Goal: Entertainment & Leisure: Consume media (video, audio)

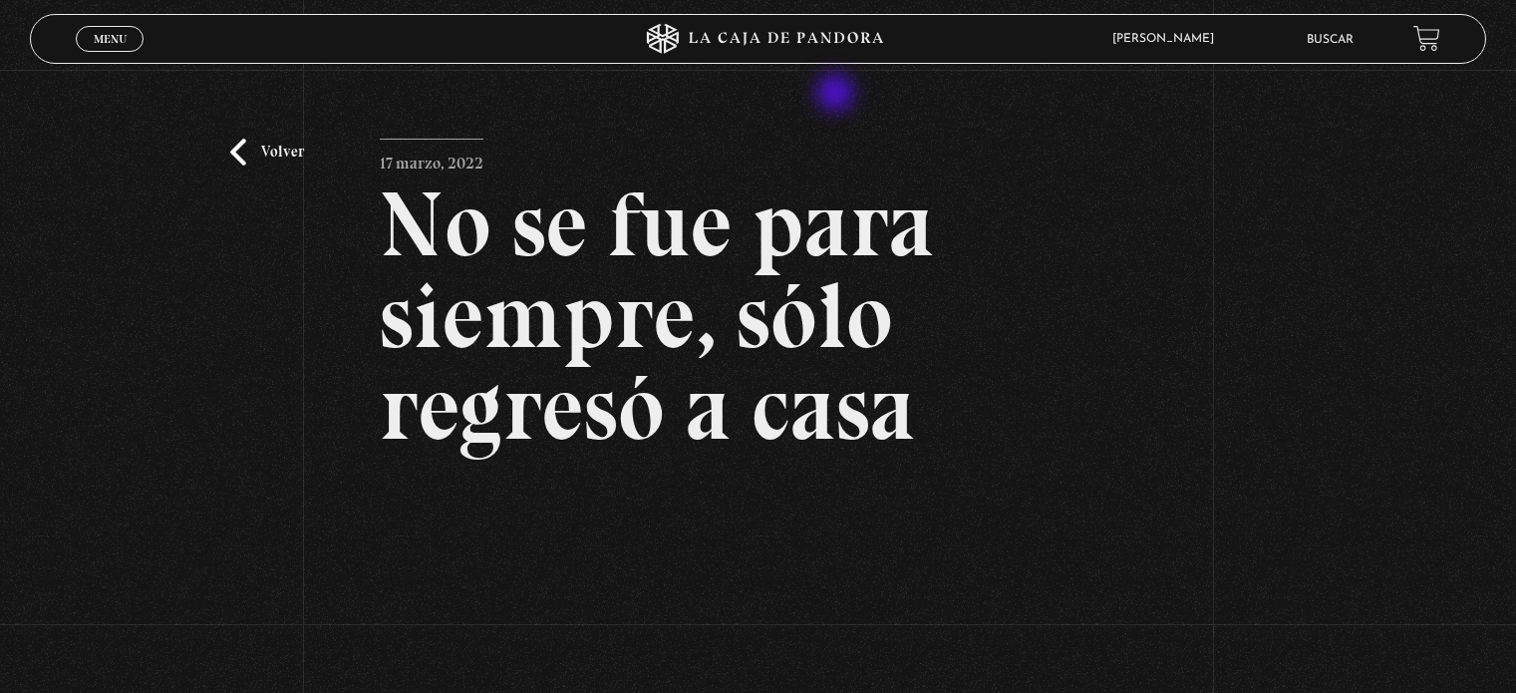
scroll to position [392, 0]
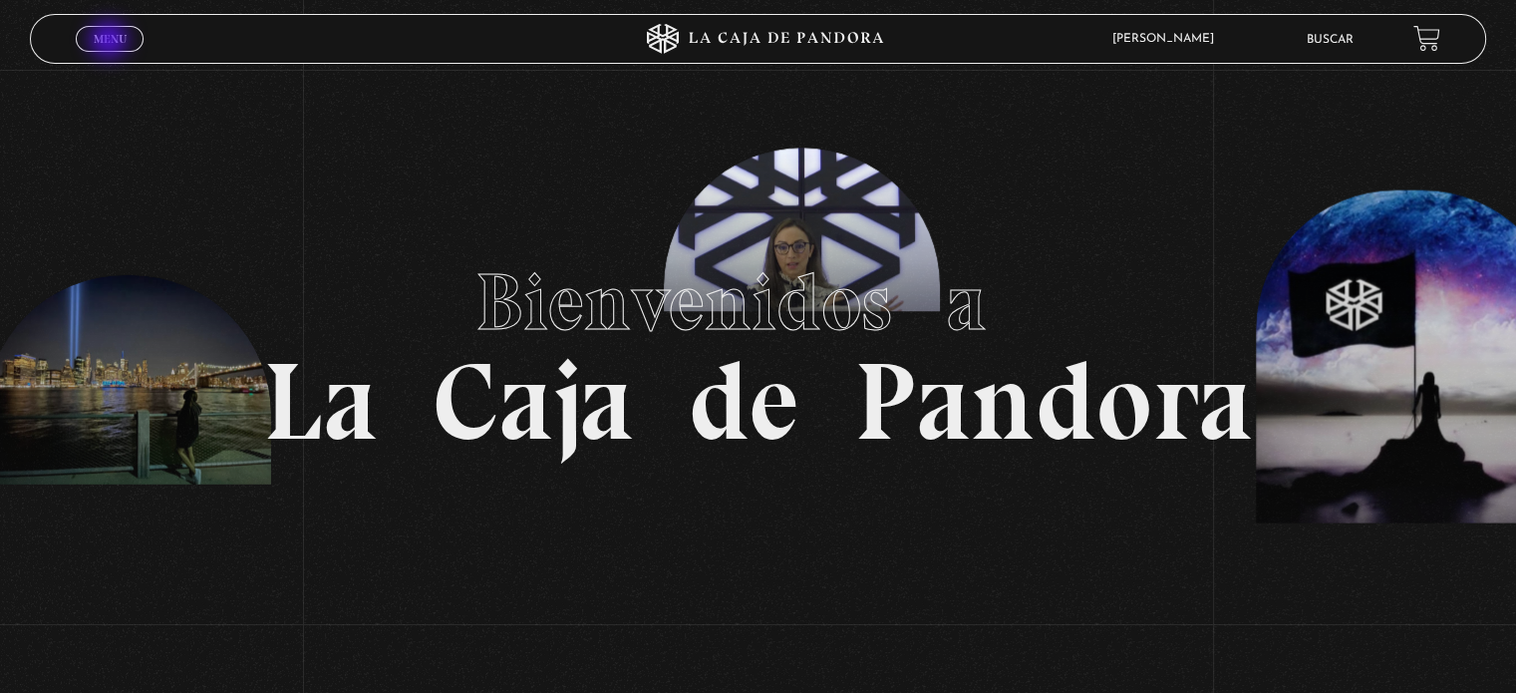
click at [119, 34] on span "Menu" at bounding box center [110, 39] width 33 height 12
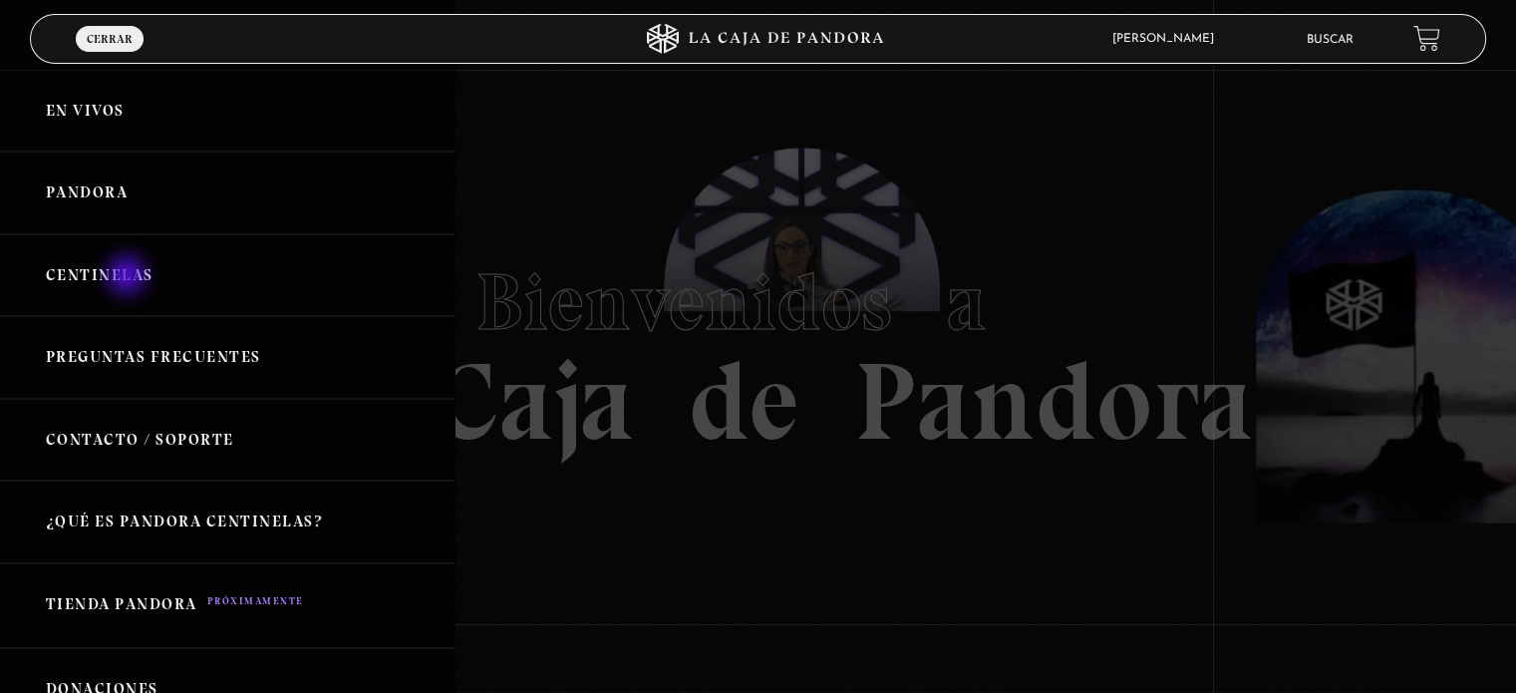
click at [129, 277] on link "Centinelas" at bounding box center [227, 275] width 454 height 83
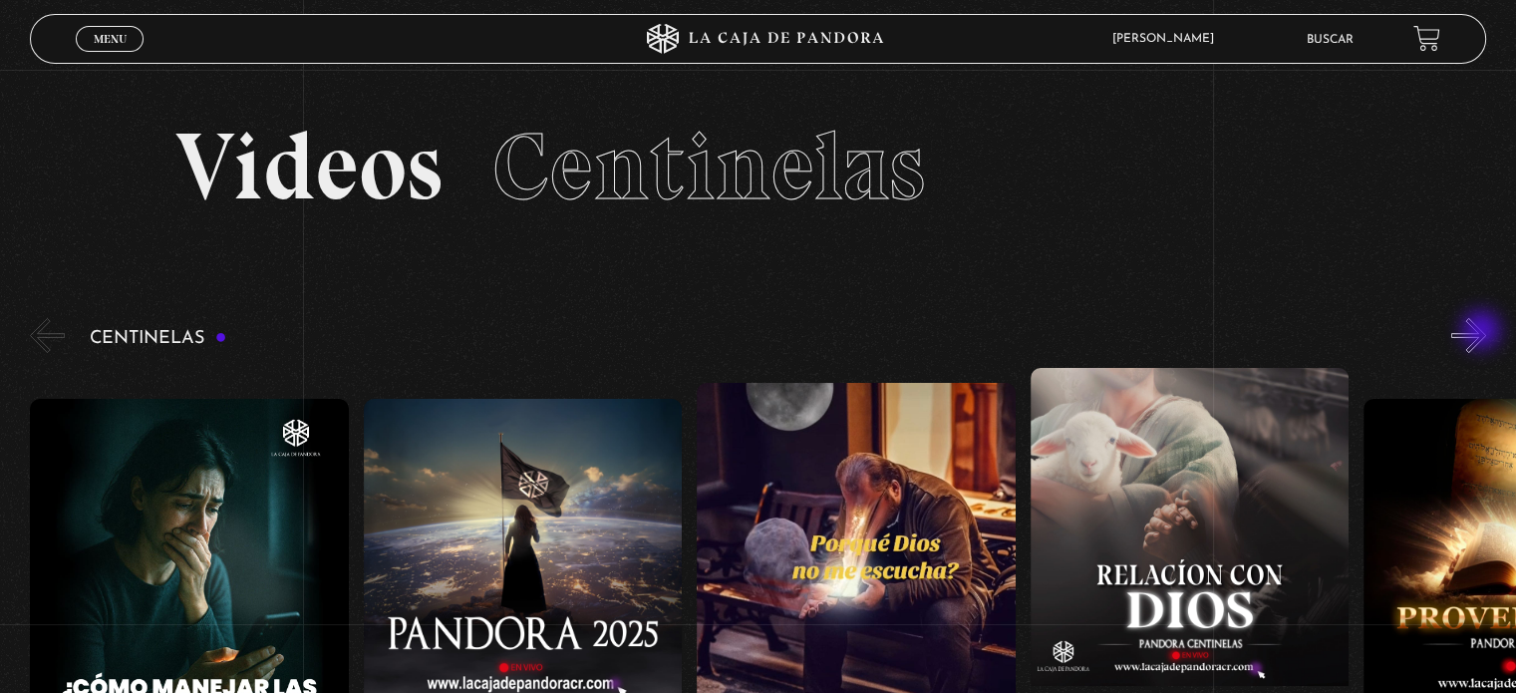
click at [1483, 332] on button "»" at bounding box center [1468, 335] width 35 height 35
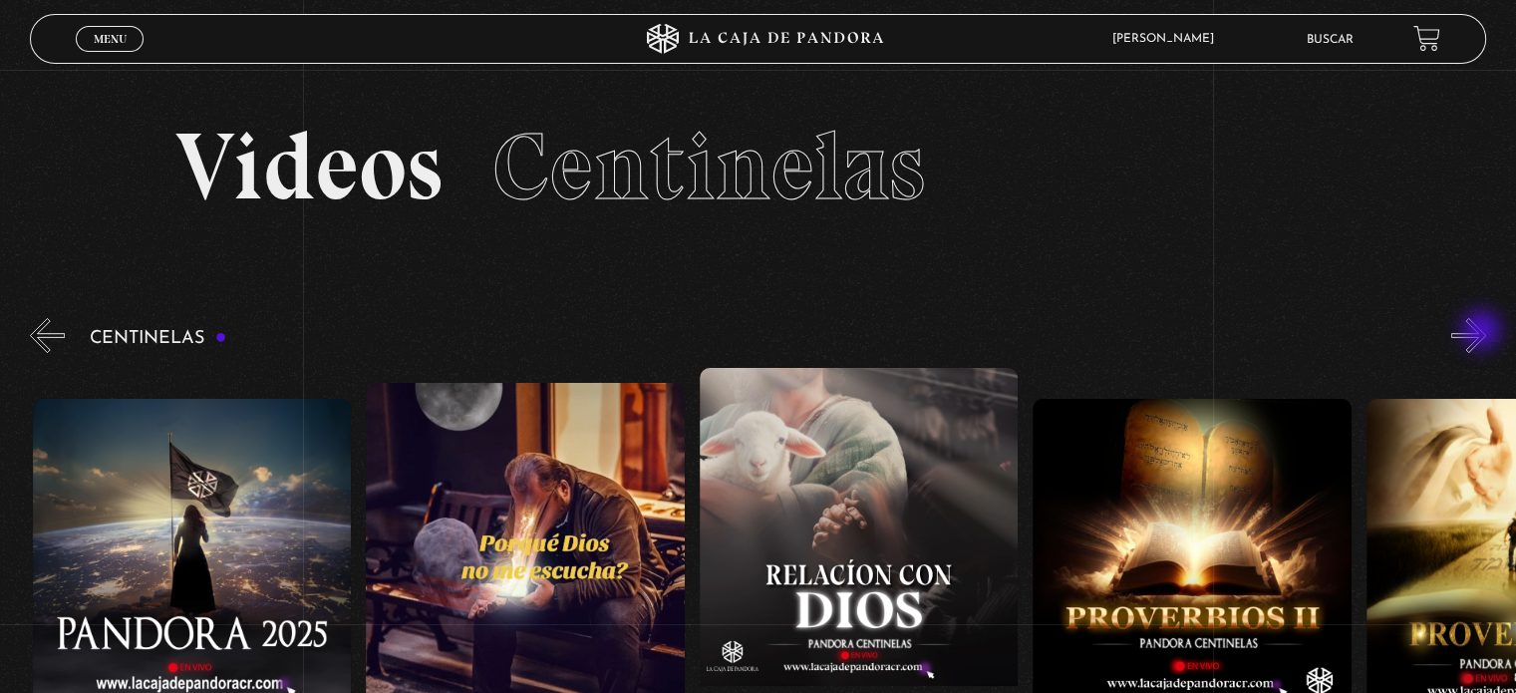
click at [1483, 332] on button "»" at bounding box center [1468, 335] width 35 height 35
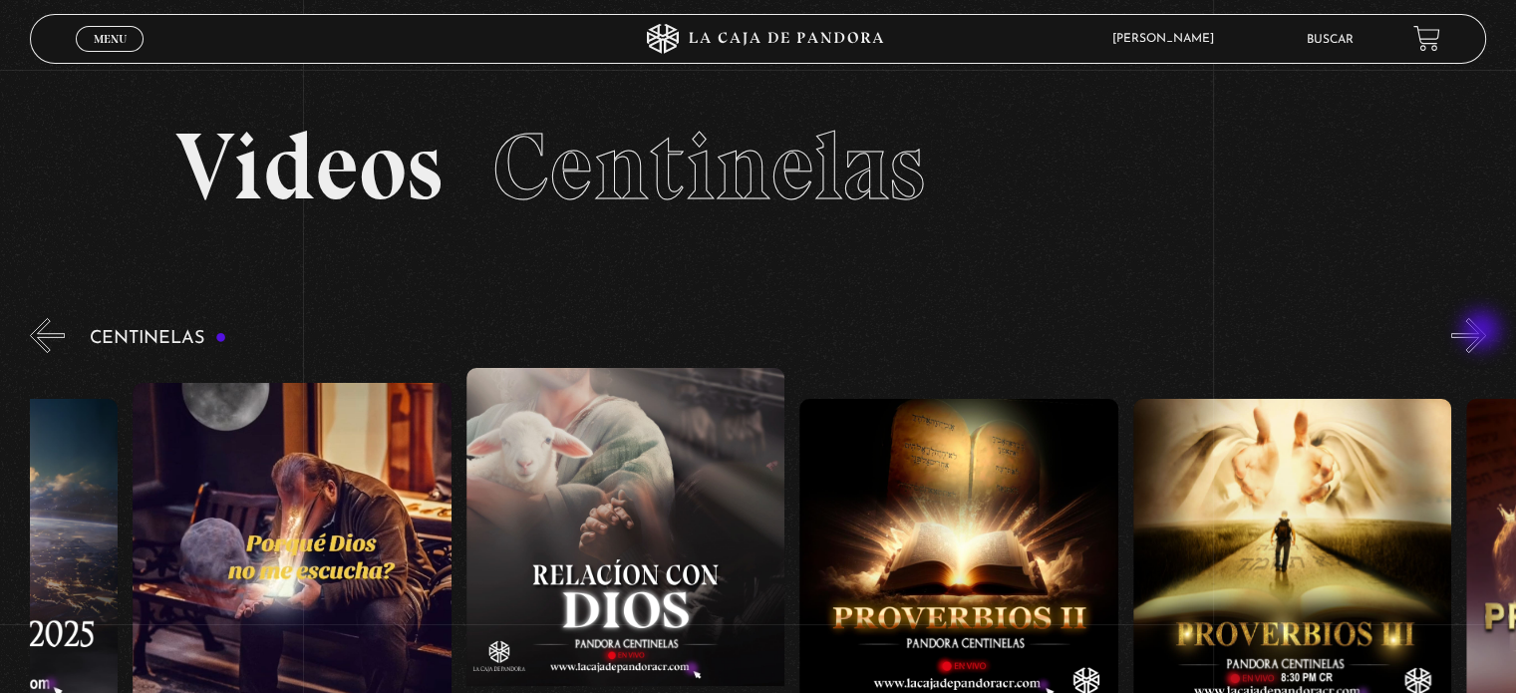
click at [1483, 332] on button "»" at bounding box center [1468, 335] width 35 height 35
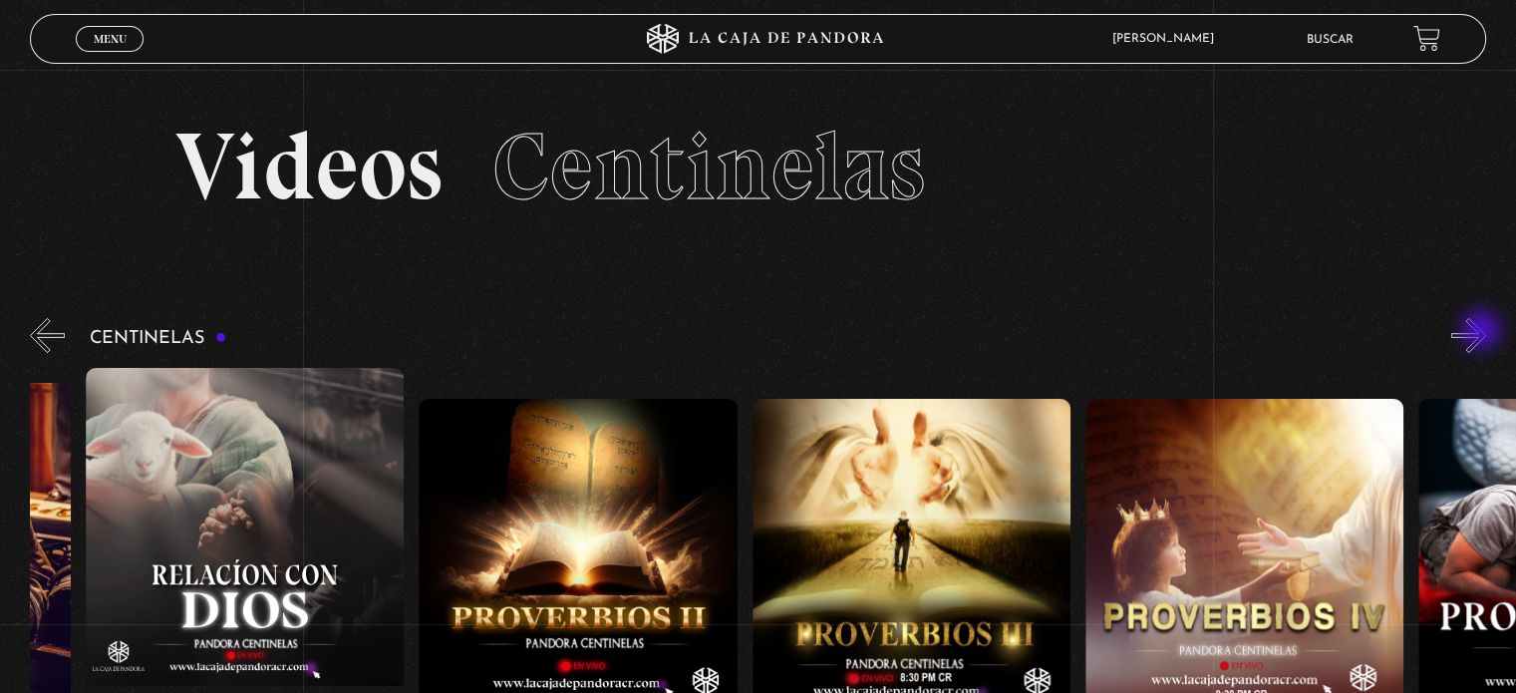
click at [1483, 332] on button "»" at bounding box center [1468, 335] width 35 height 35
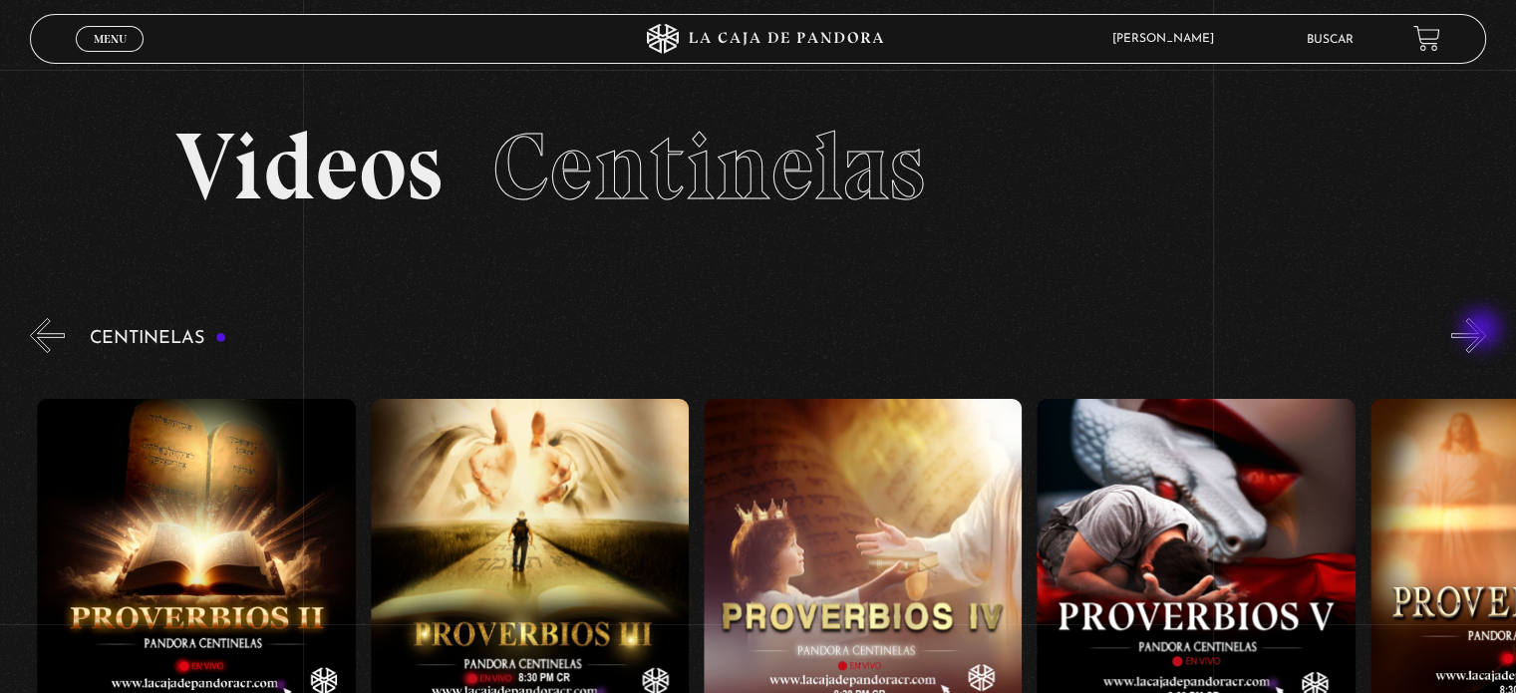
click at [1483, 331] on button "»" at bounding box center [1468, 335] width 35 height 35
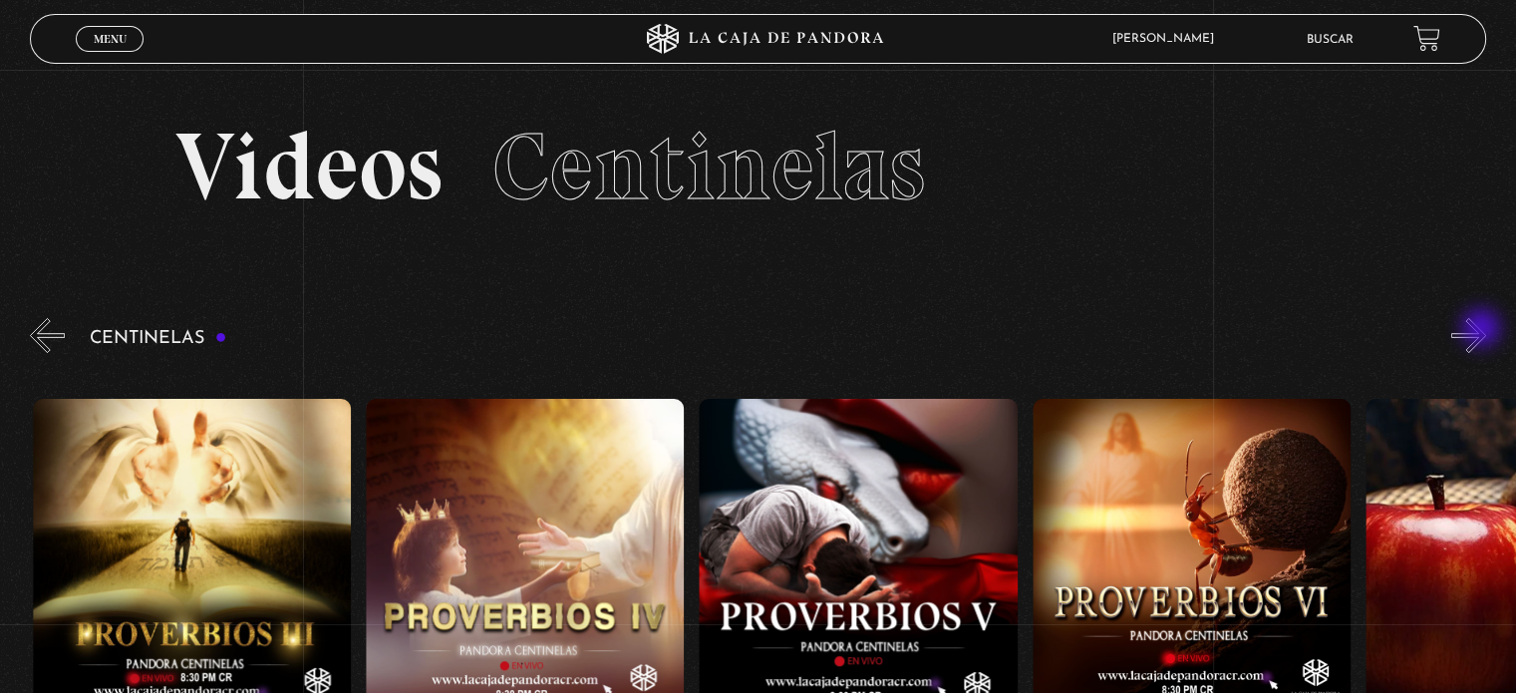
click at [1483, 330] on button "»" at bounding box center [1468, 335] width 35 height 35
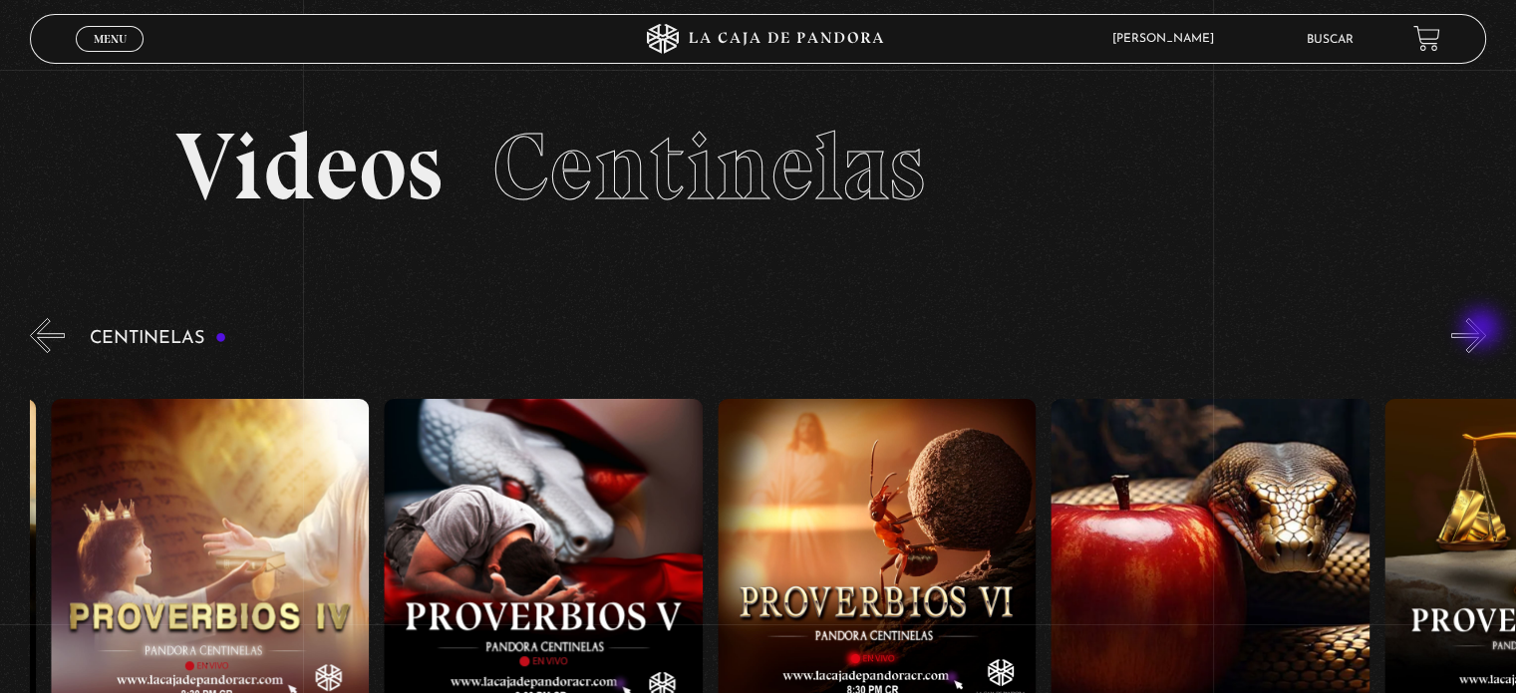
click at [1483, 330] on button "»" at bounding box center [1468, 335] width 35 height 35
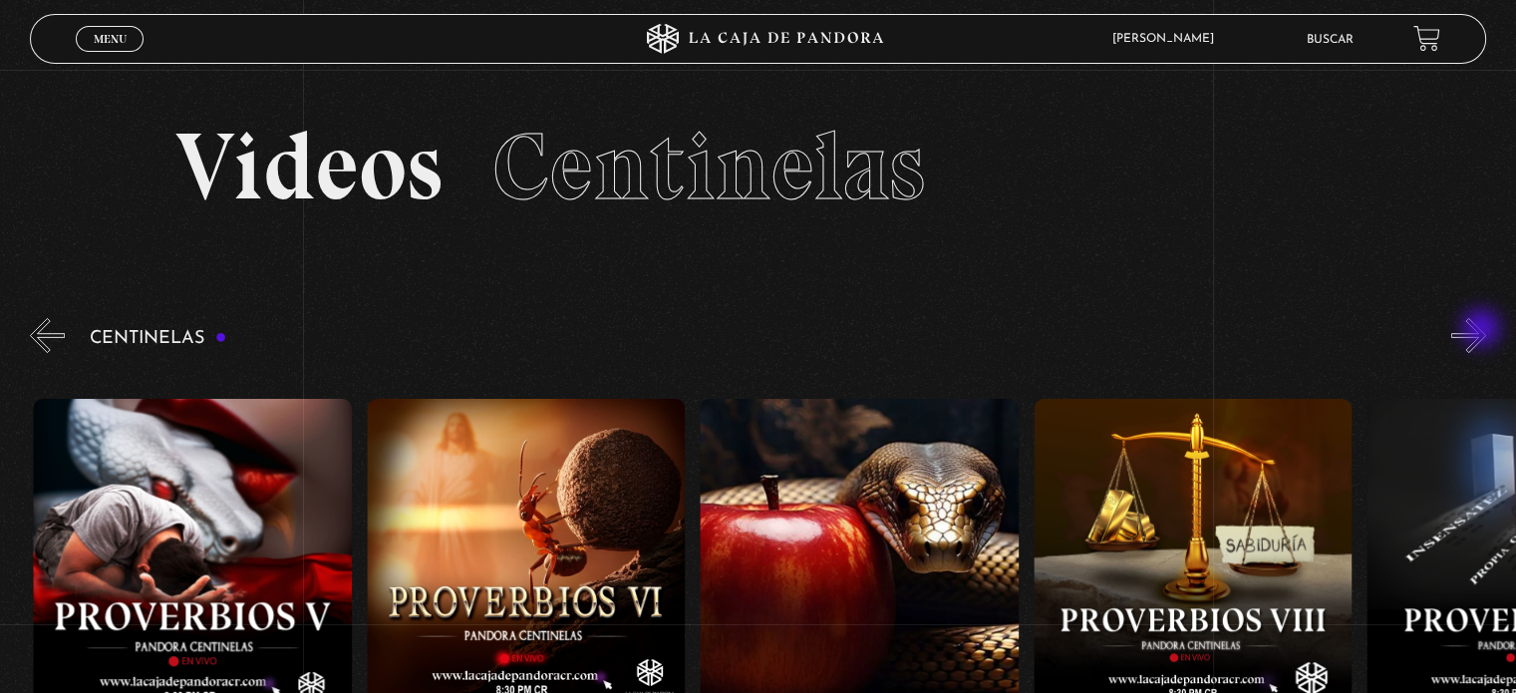
click at [1483, 330] on button "»" at bounding box center [1468, 335] width 35 height 35
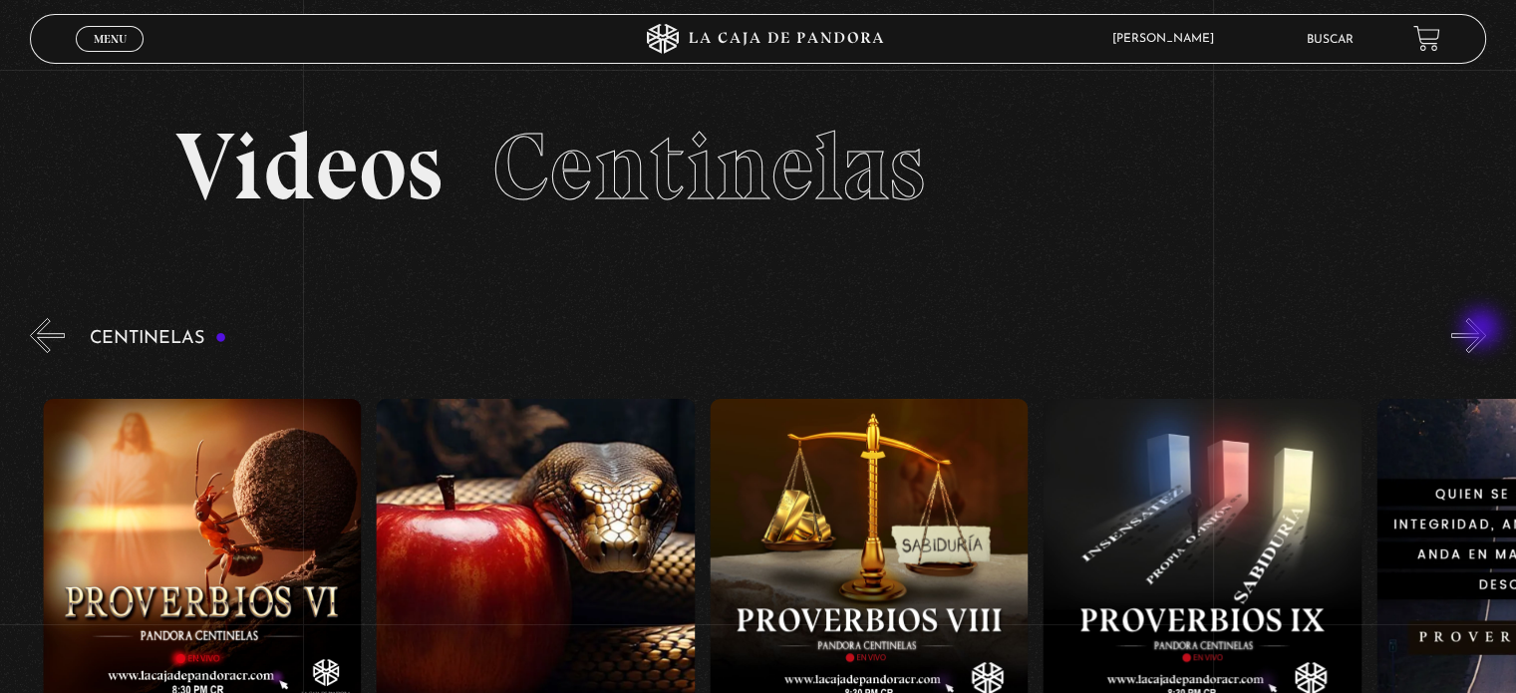
click at [1483, 330] on button "»" at bounding box center [1468, 335] width 35 height 35
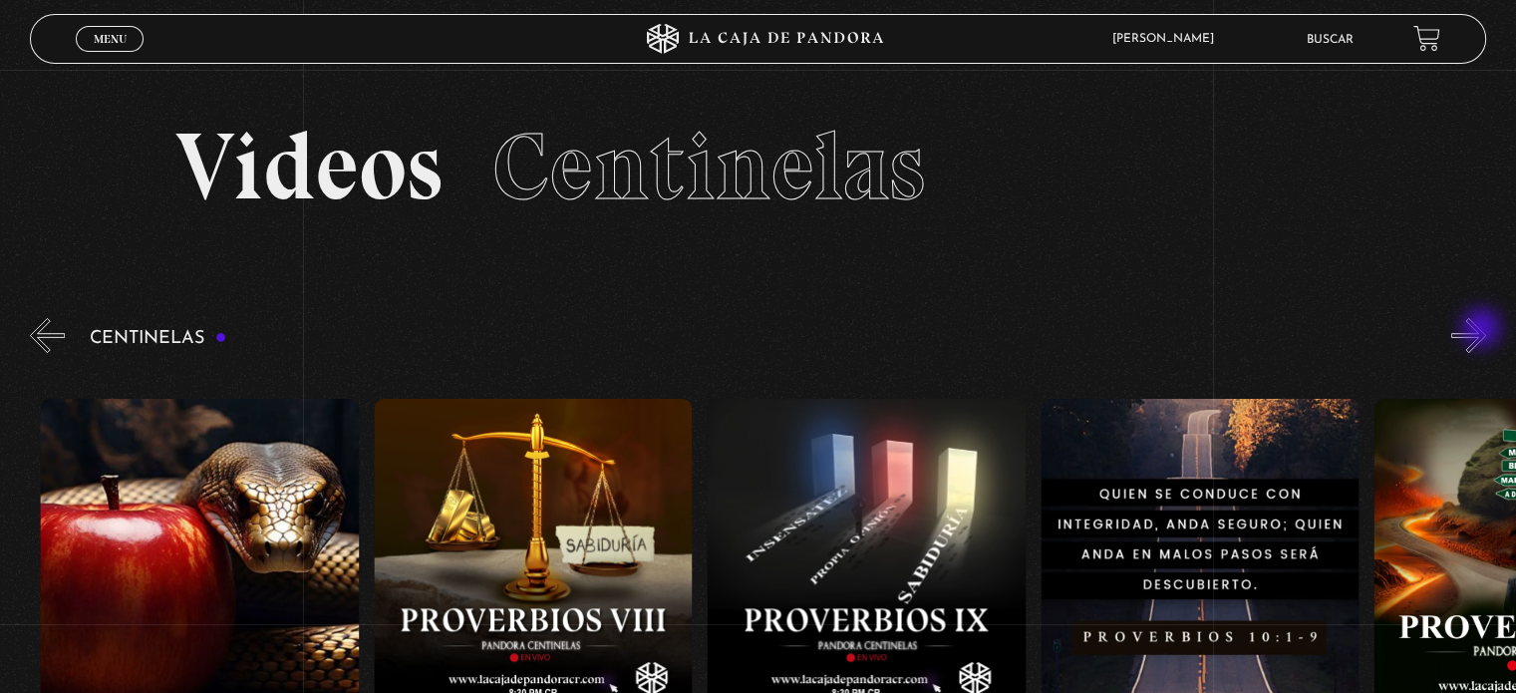
click at [1483, 330] on button "»" at bounding box center [1468, 335] width 35 height 35
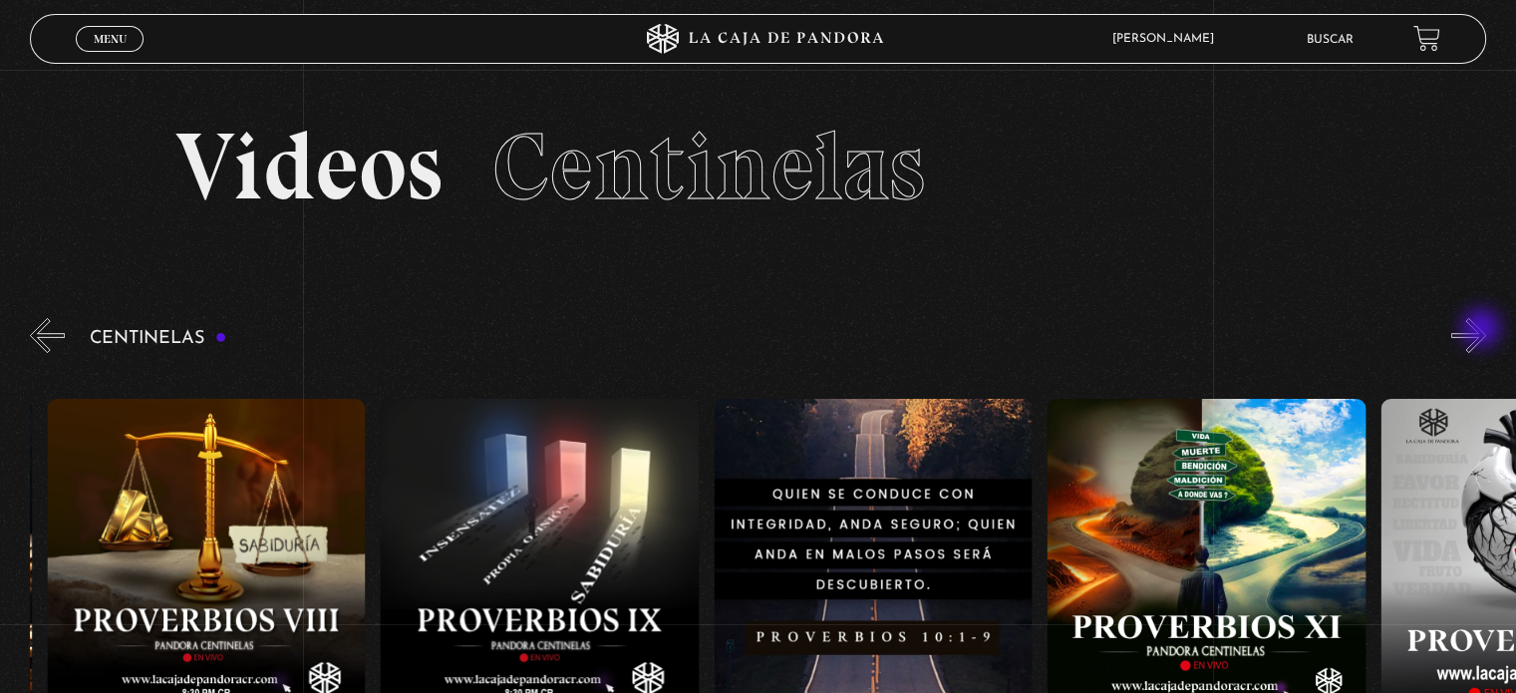
click at [1483, 330] on button "»" at bounding box center [1468, 335] width 35 height 35
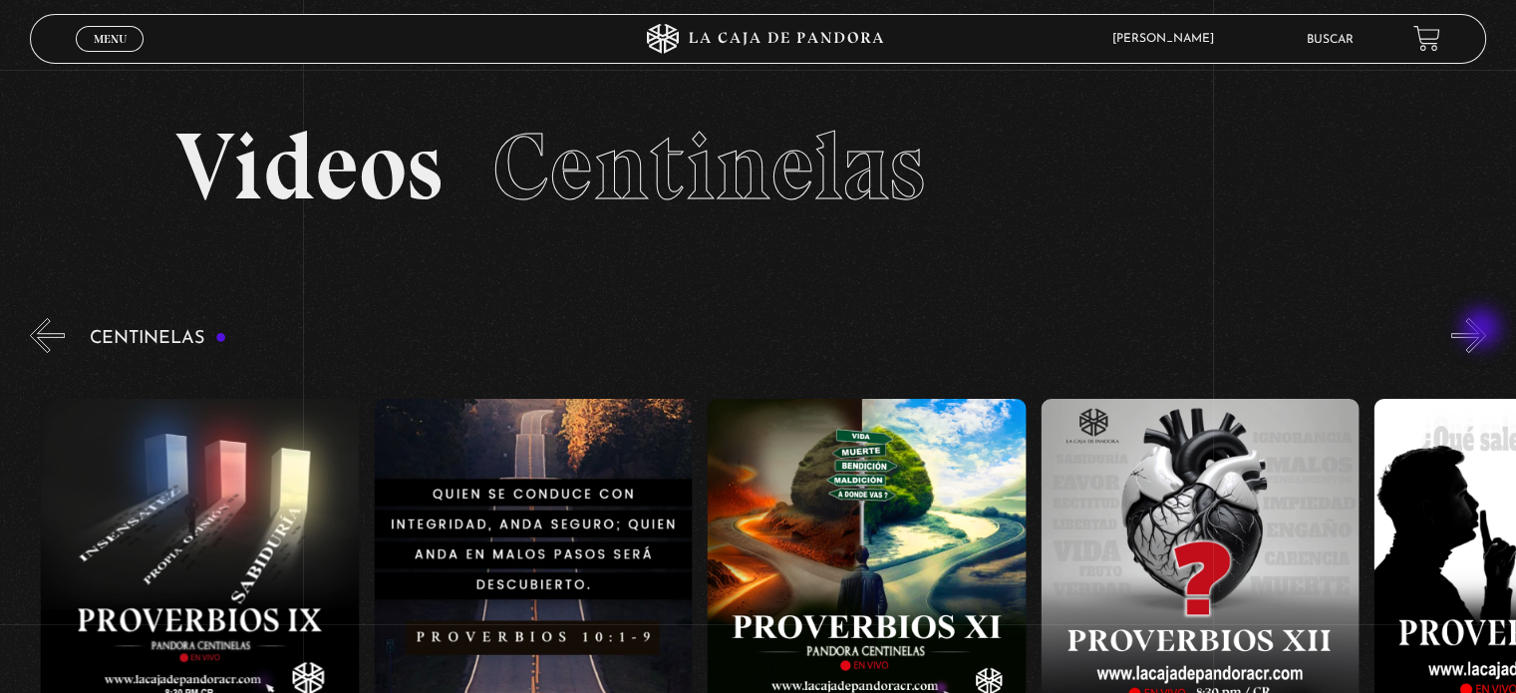
click at [1483, 330] on button "»" at bounding box center [1468, 335] width 35 height 35
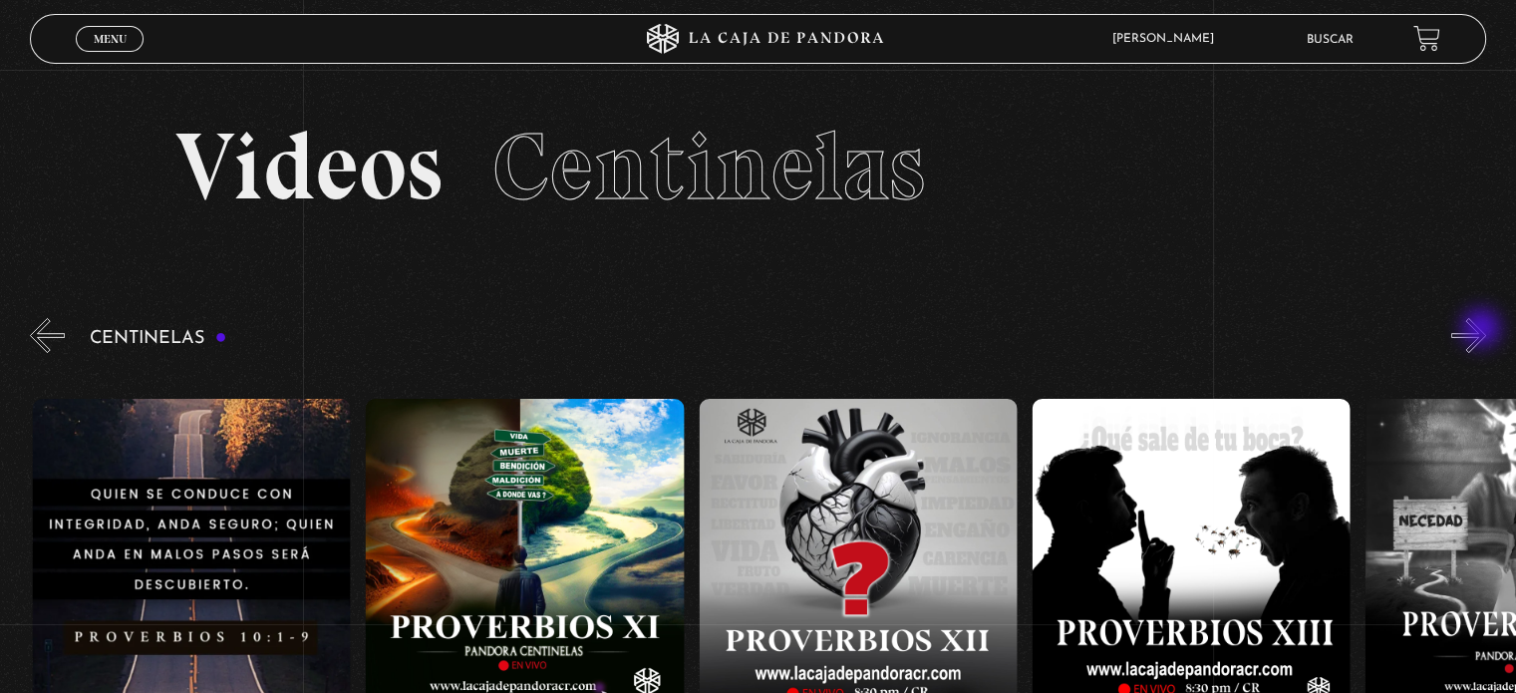
click at [1483, 330] on button "»" at bounding box center [1468, 335] width 35 height 35
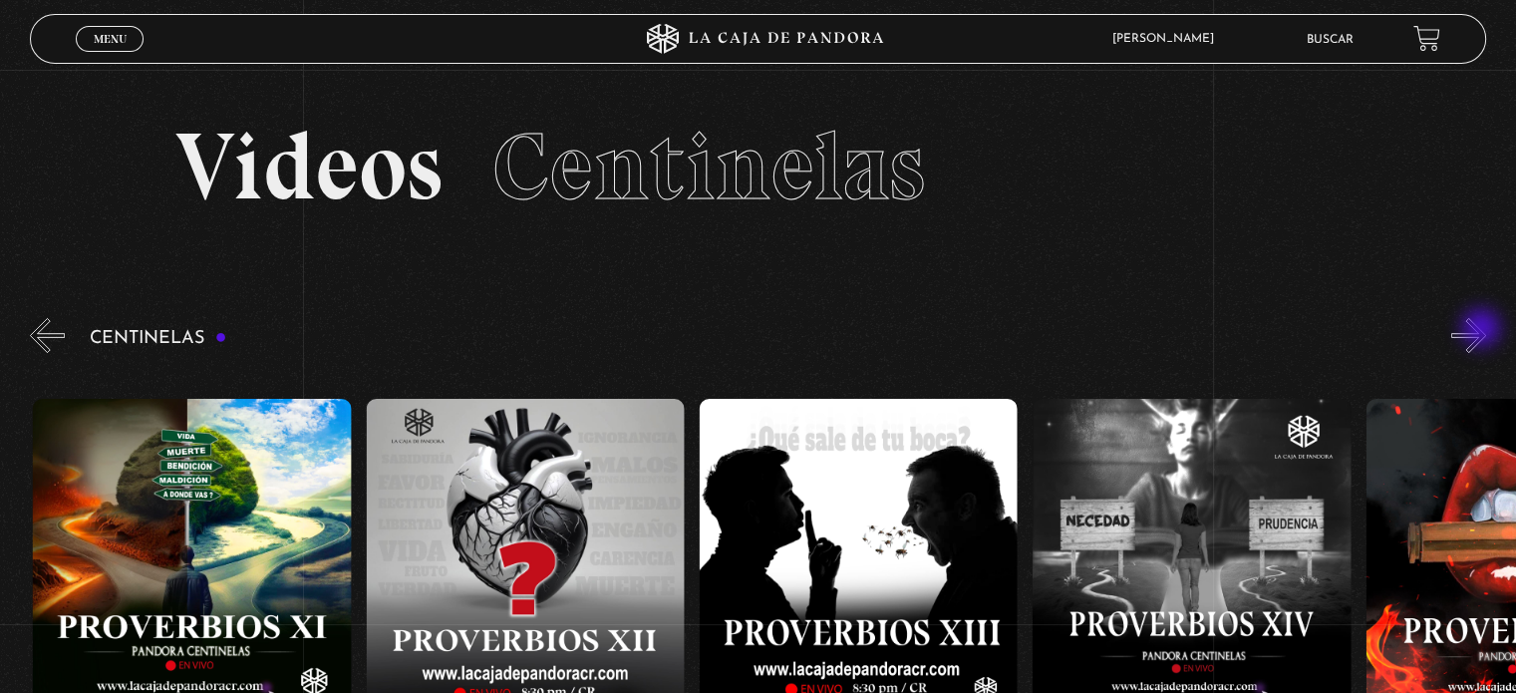
click at [1483, 330] on button "»" at bounding box center [1468, 335] width 35 height 35
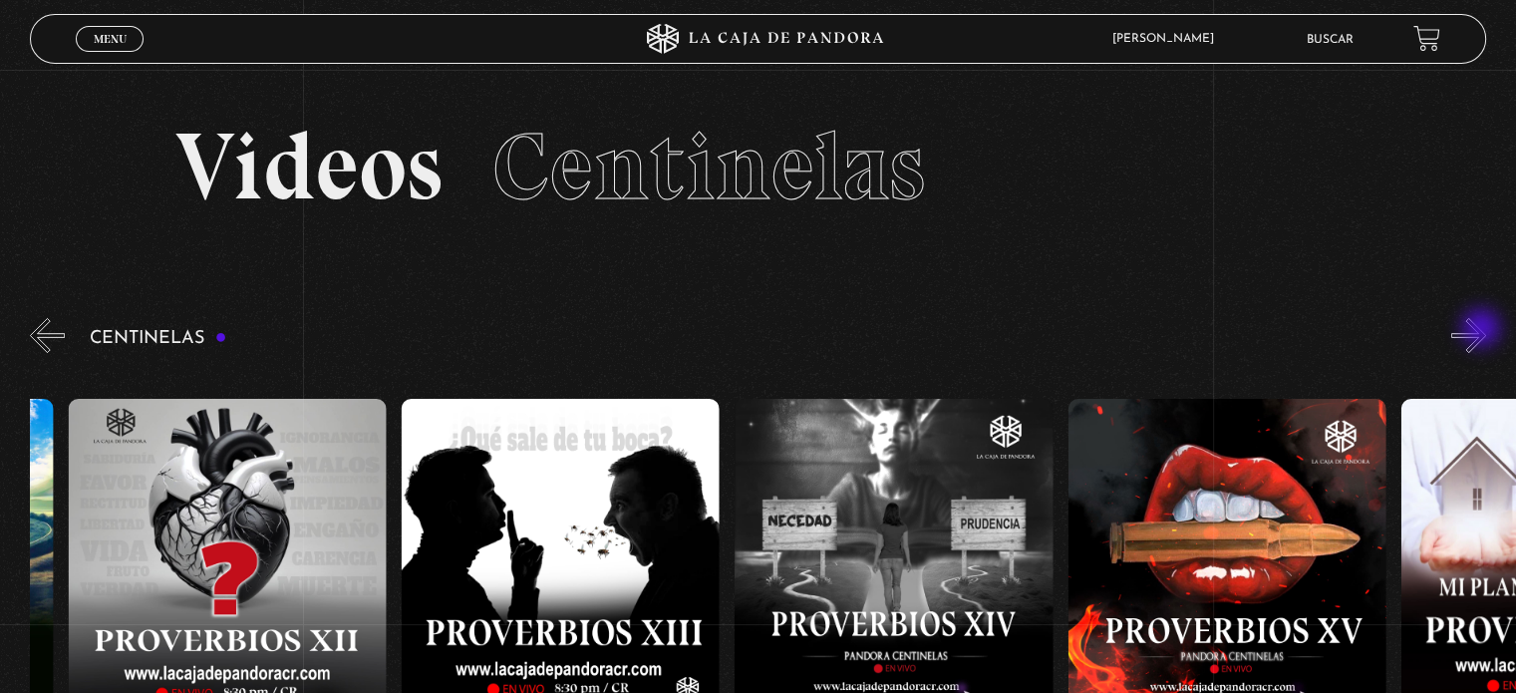
click at [1483, 330] on button "»" at bounding box center [1468, 335] width 35 height 35
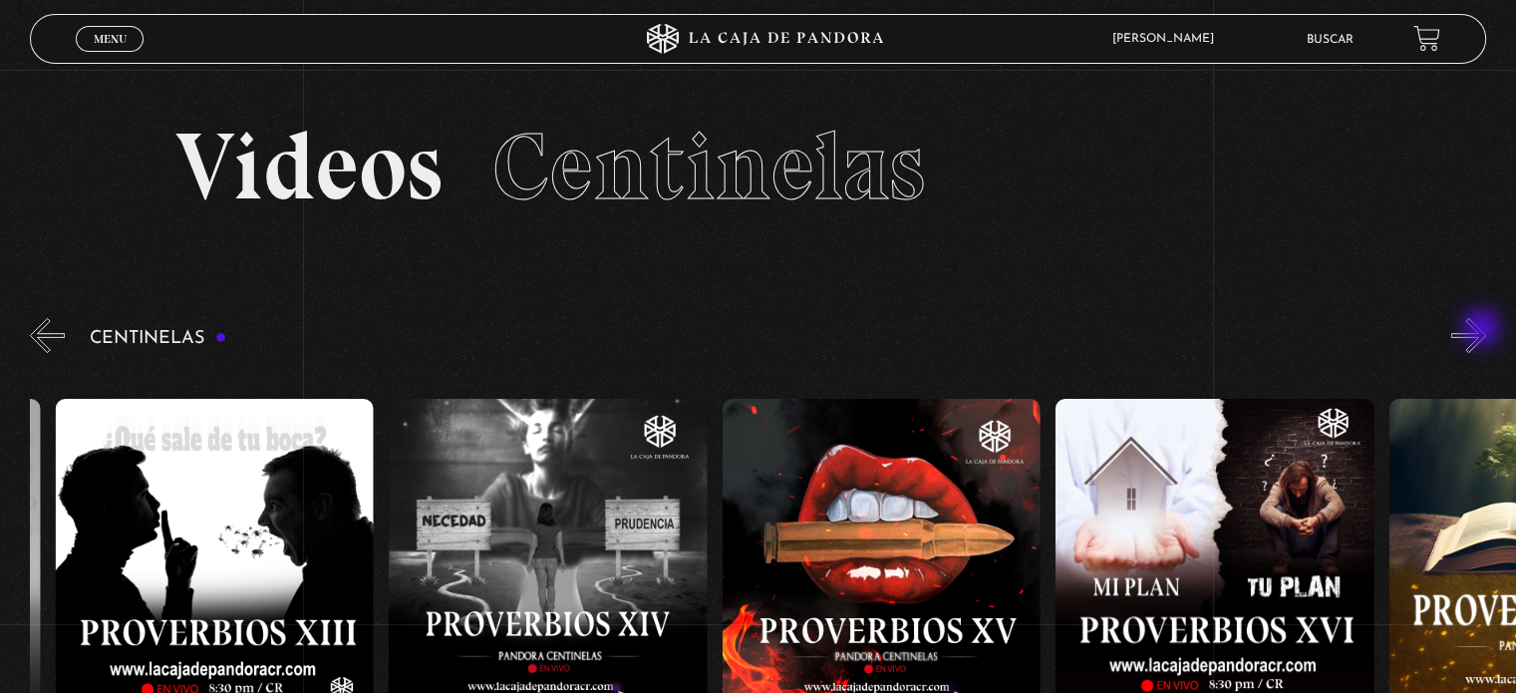
click at [1483, 330] on button "»" at bounding box center [1468, 335] width 35 height 35
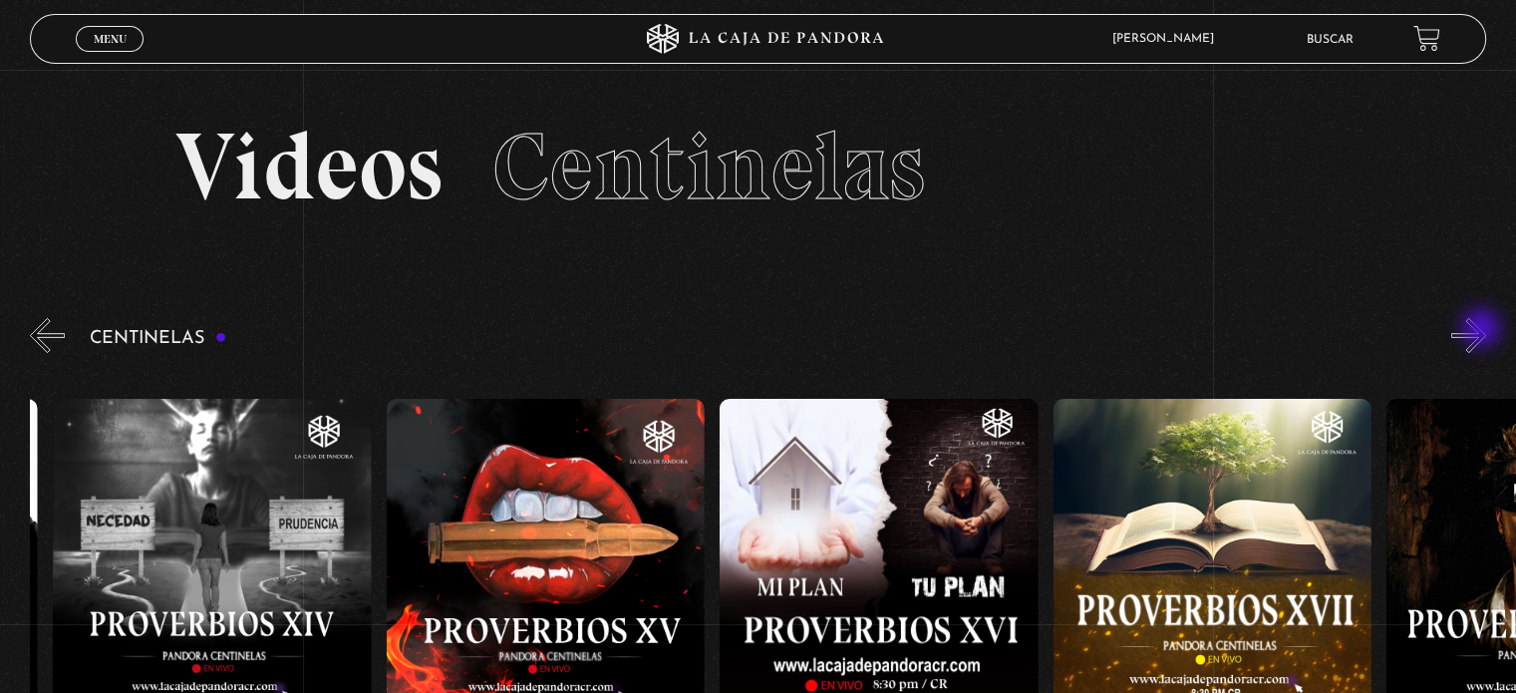
click at [1483, 330] on button "»" at bounding box center [1468, 335] width 35 height 35
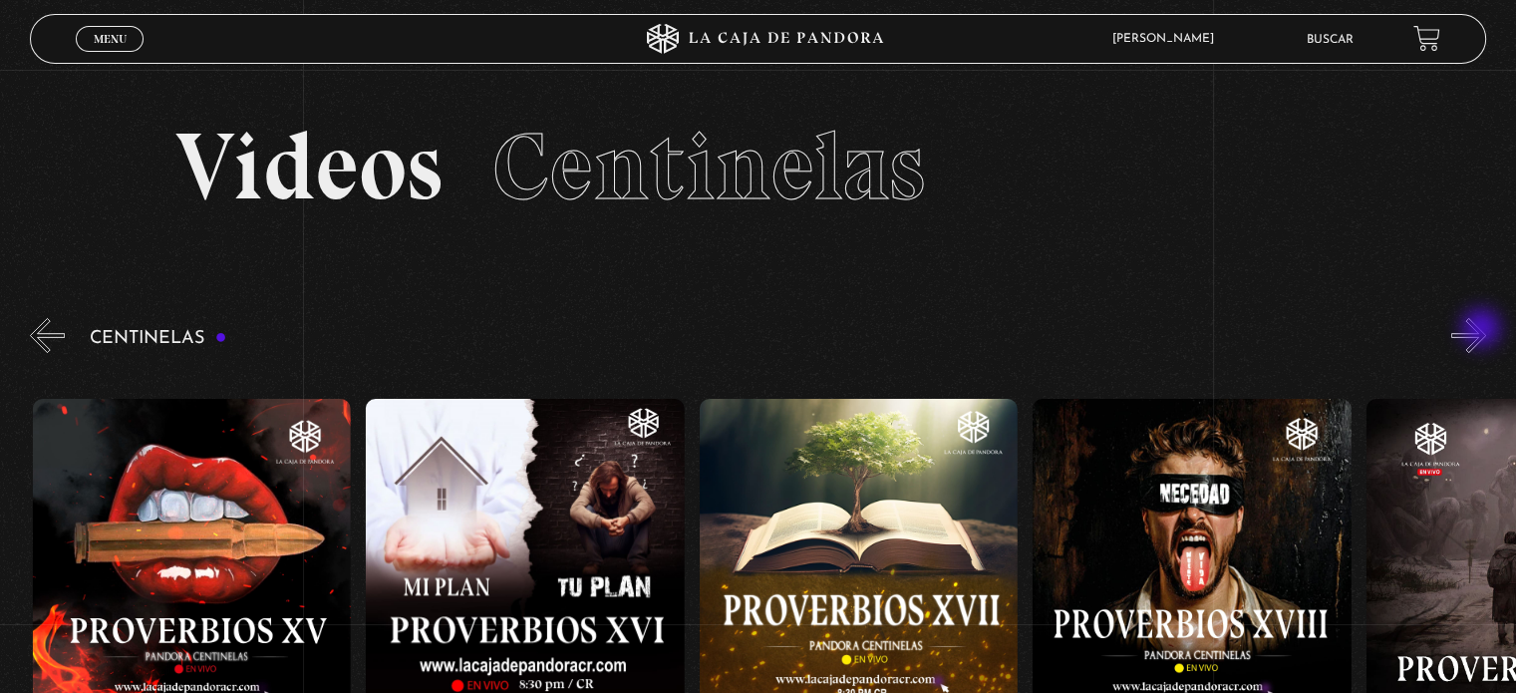
click at [1483, 330] on button "»" at bounding box center [1468, 335] width 35 height 35
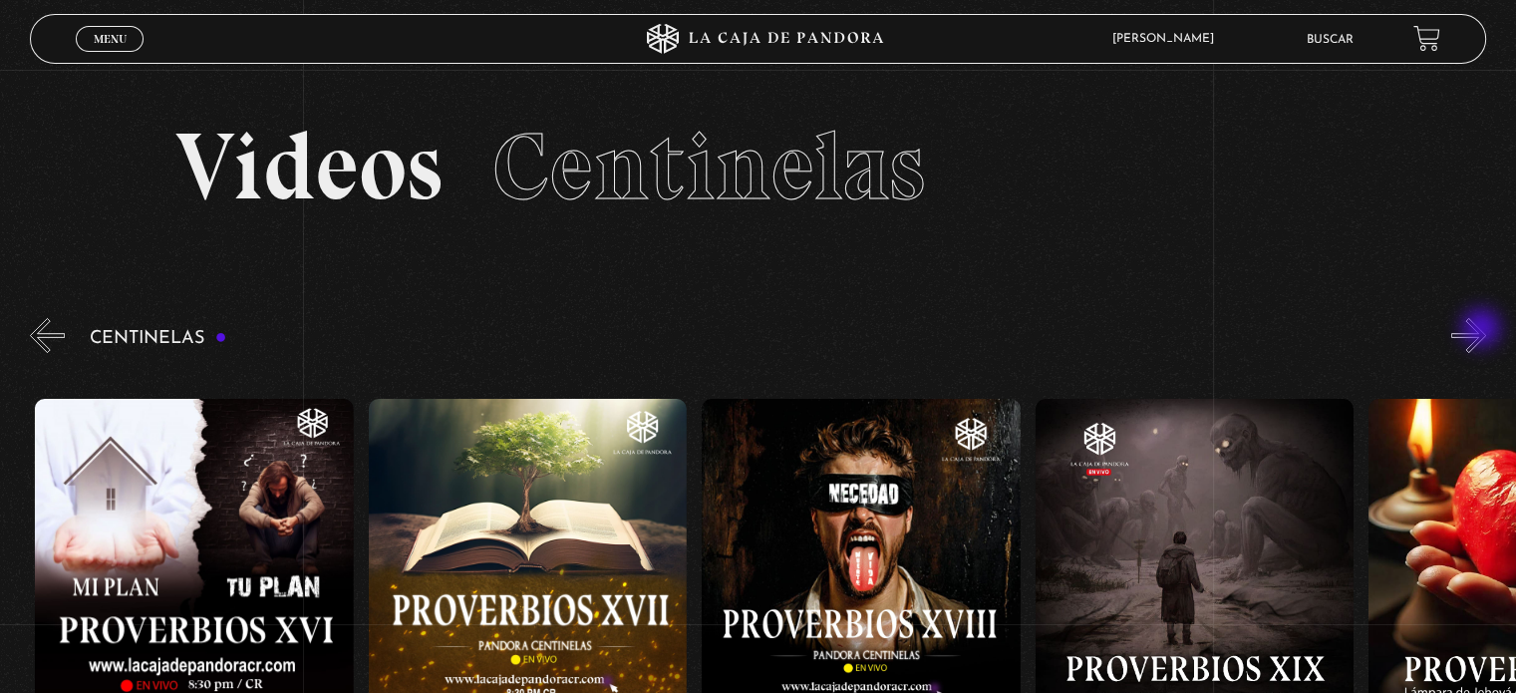
click at [1483, 330] on button "»" at bounding box center [1468, 335] width 35 height 35
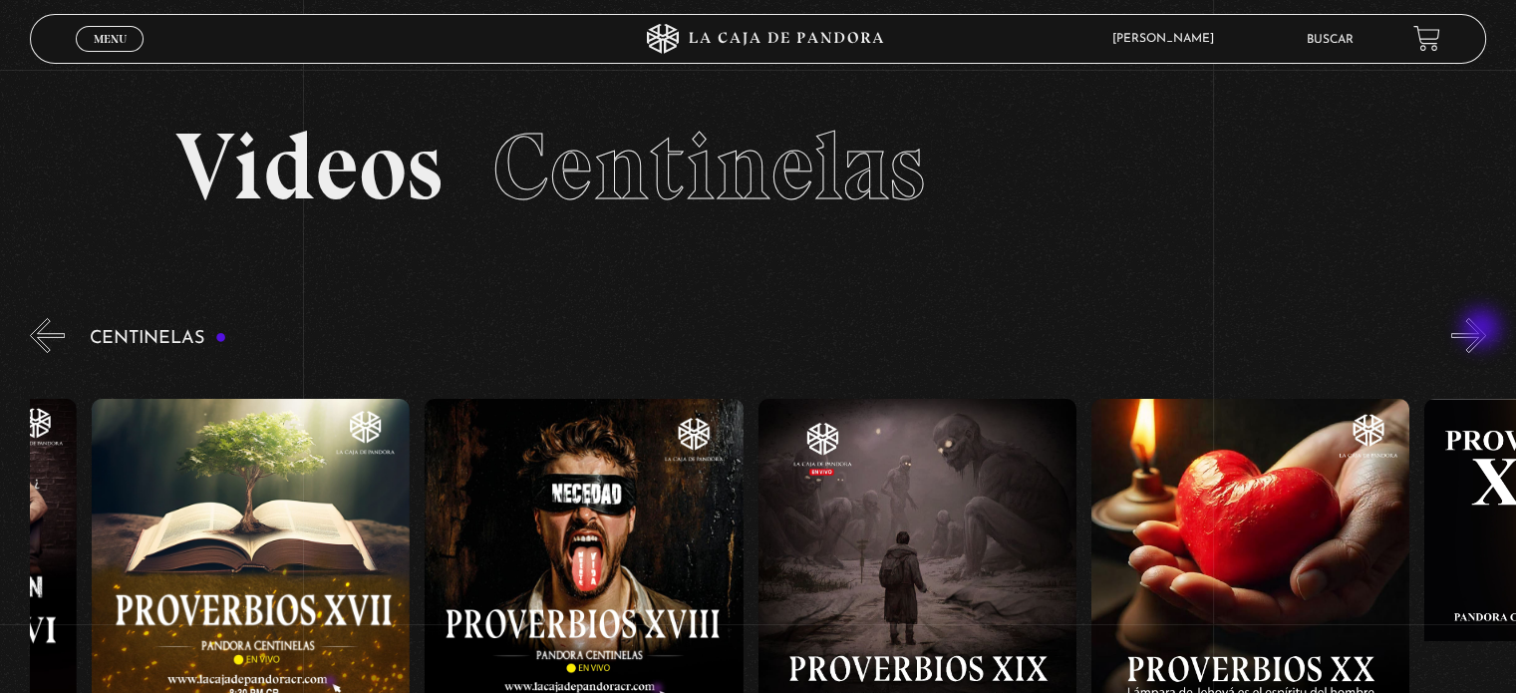
click at [1483, 330] on button "»" at bounding box center [1468, 335] width 35 height 35
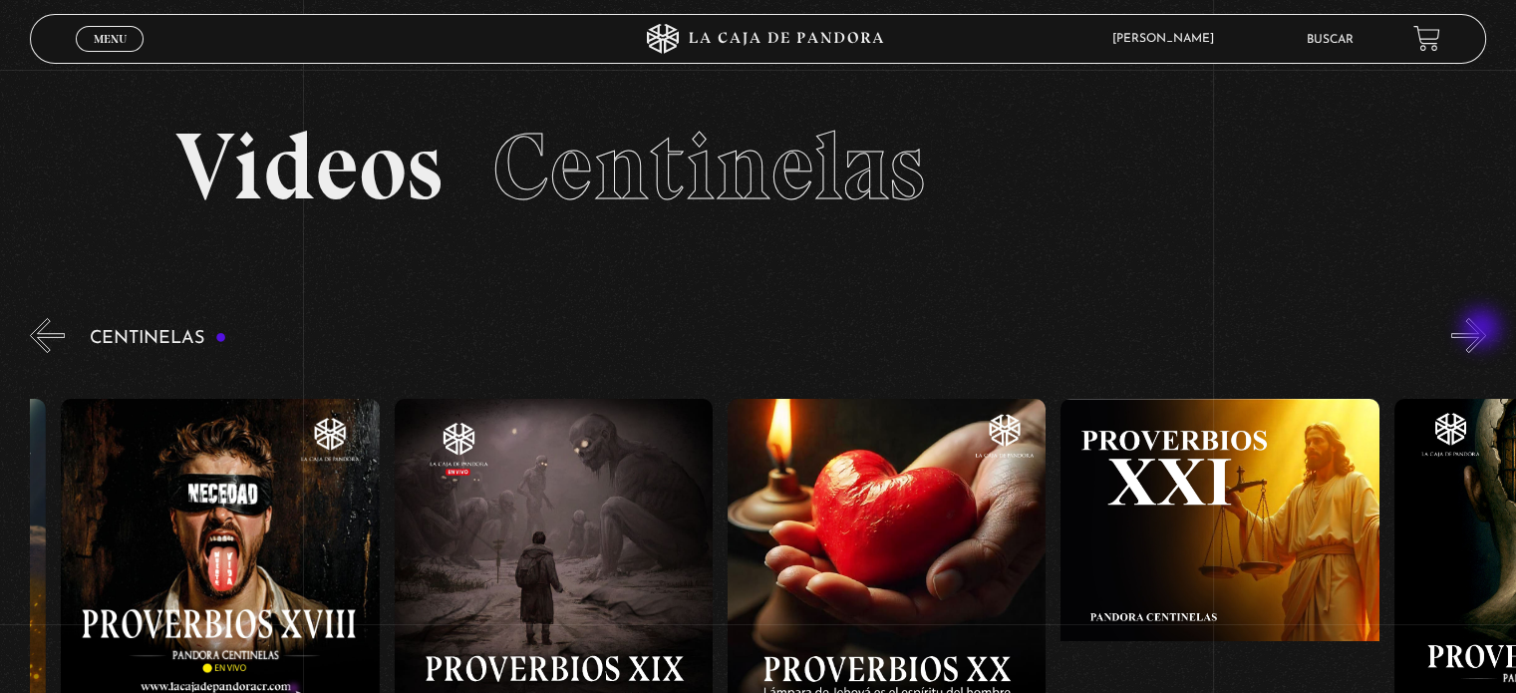
click at [1483, 330] on button "»" at bounding box center [1468, 335] width 35 height 35
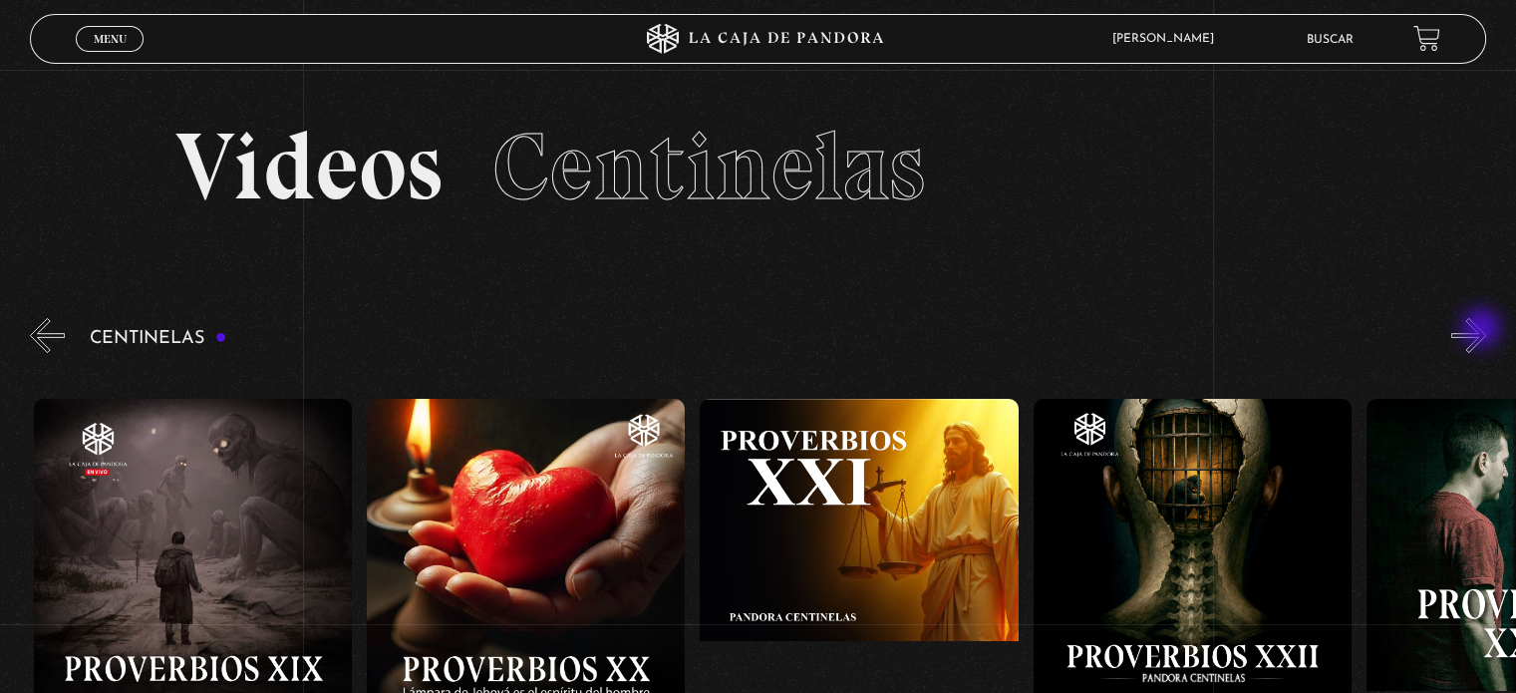
click at [1483, 330] on button "»" at bounding box center [1468, 335] width 35 height 35
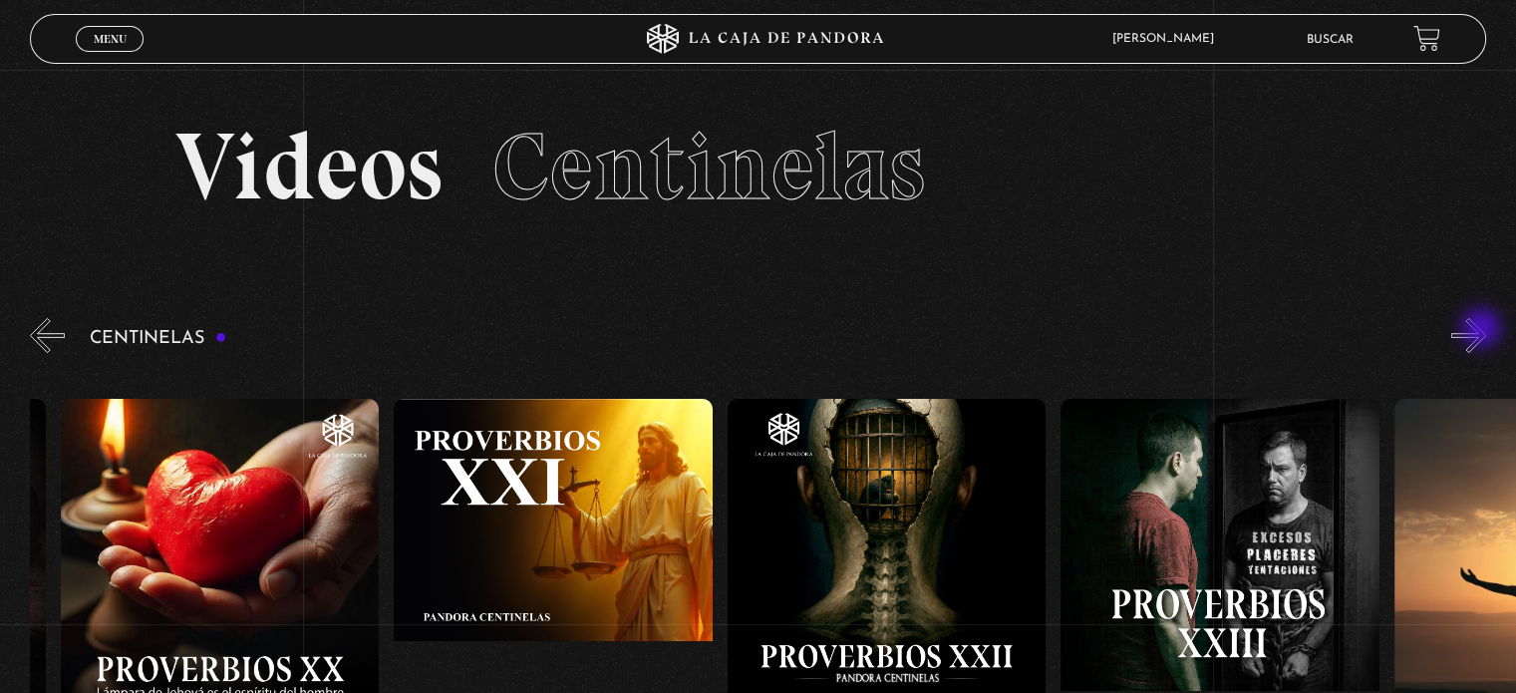
click at [1483, 330] on button "»" at bounding box center [1468, 335] width 35 height 35
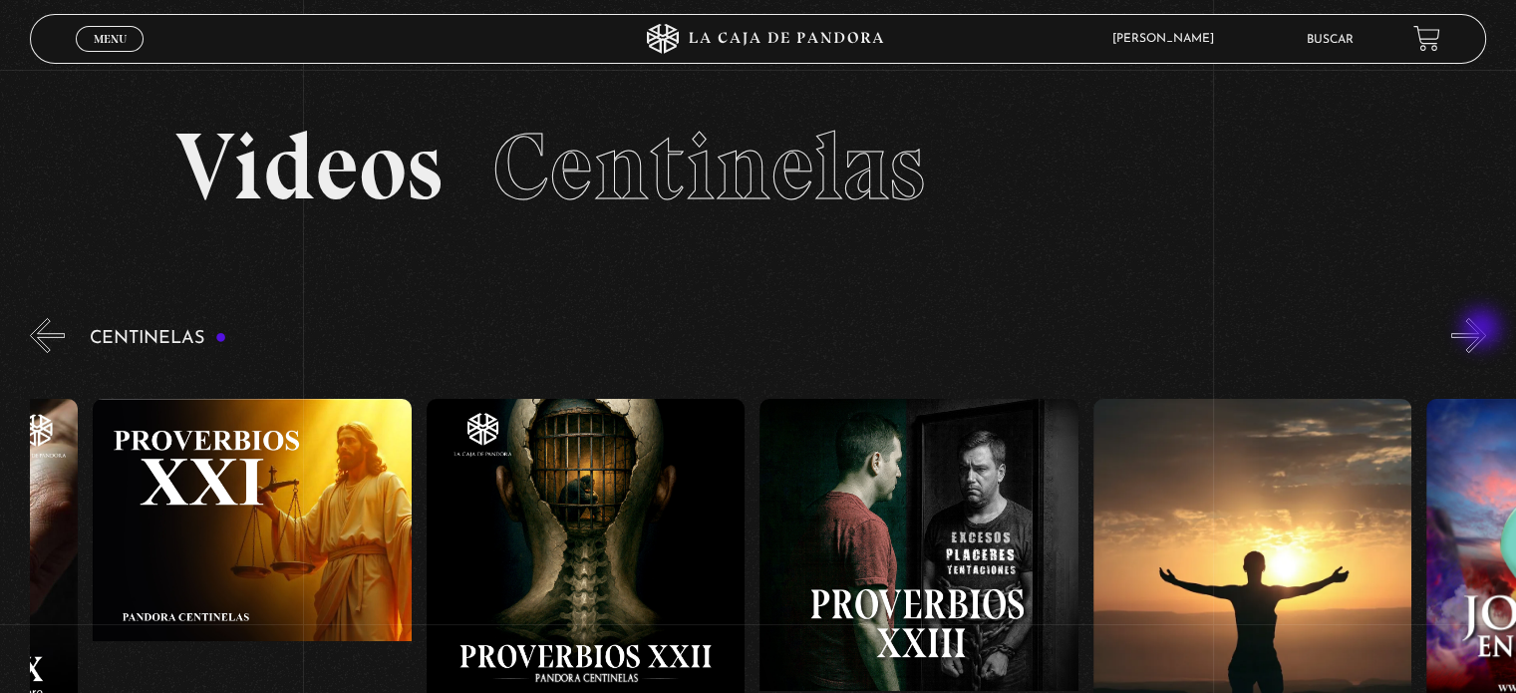
click at [1483, 330] on button "»" at bounding box center [1468, 335] width 35 height 35
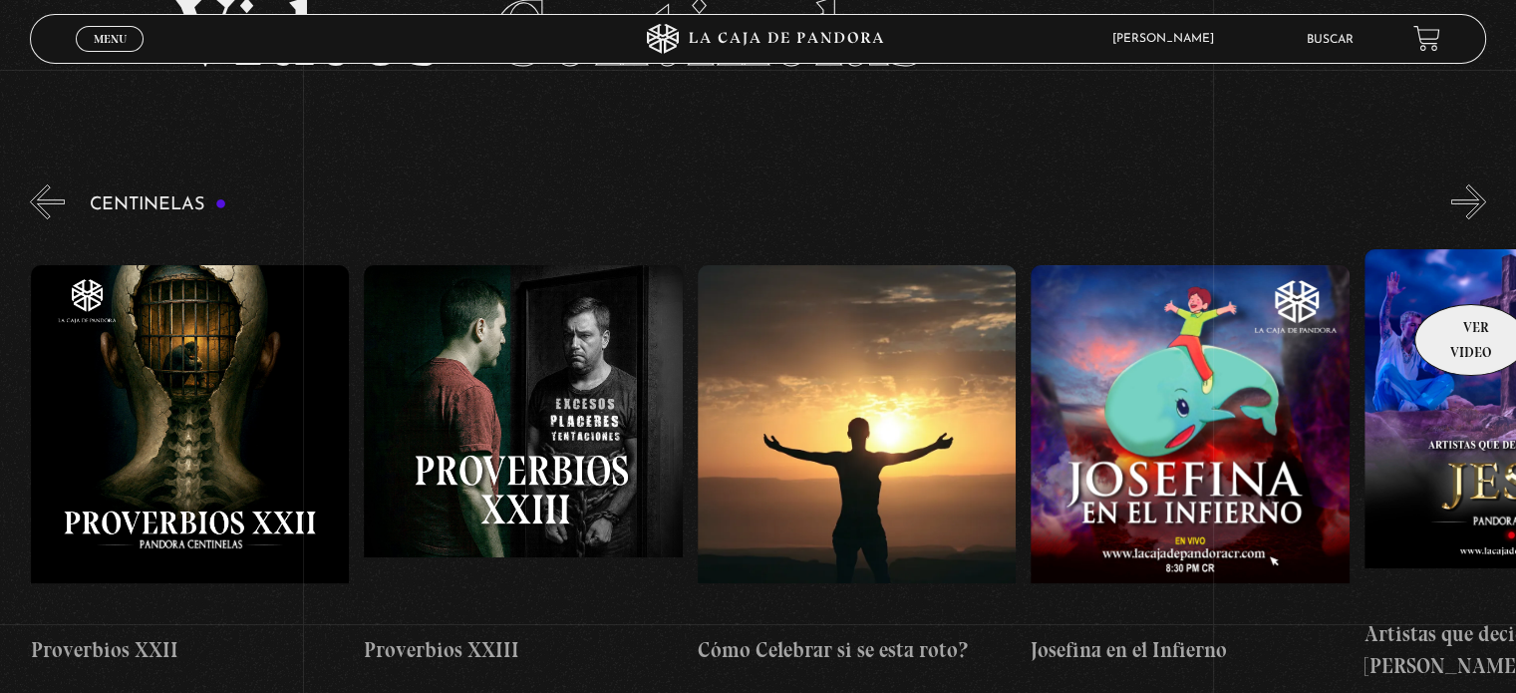
scroll to position [100, 0]
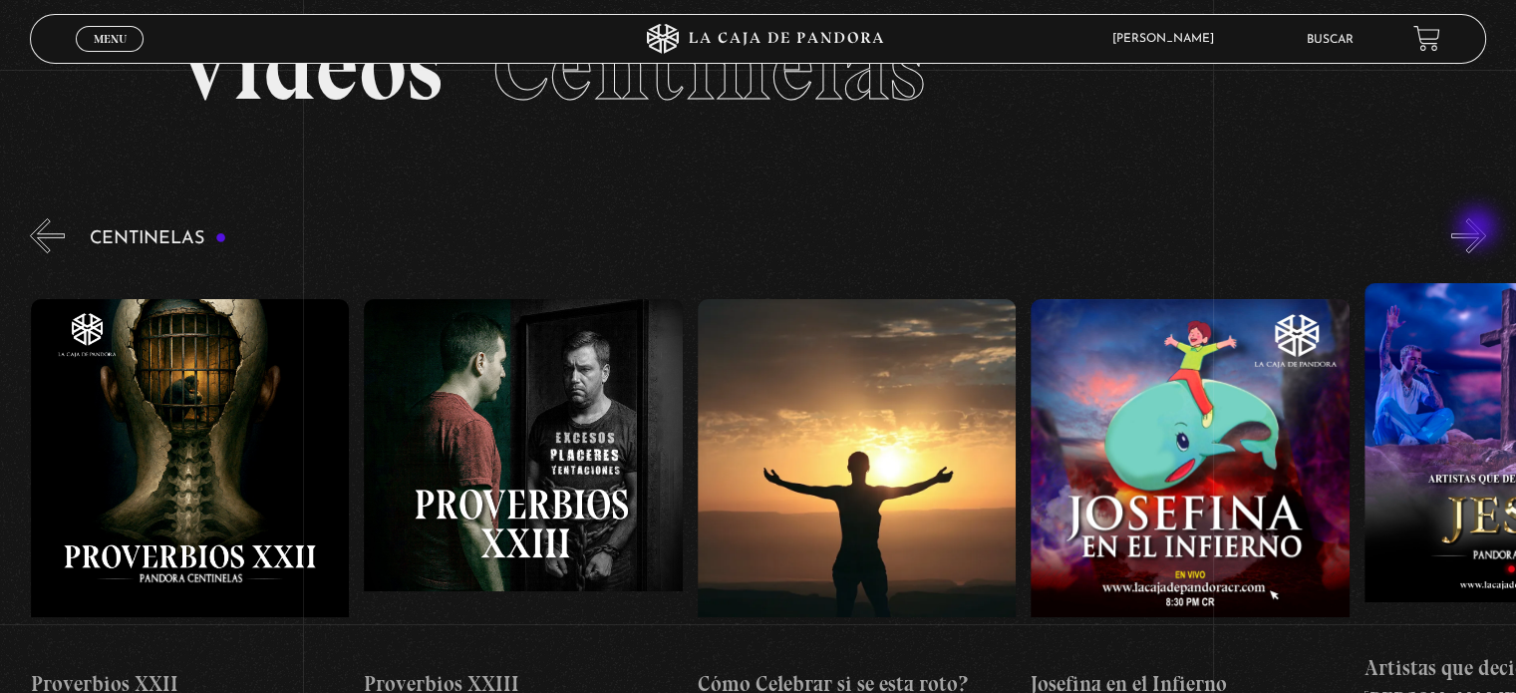
click at [1479, 228] on button "»" at bounding box center [1468, 235] width 35 height 35
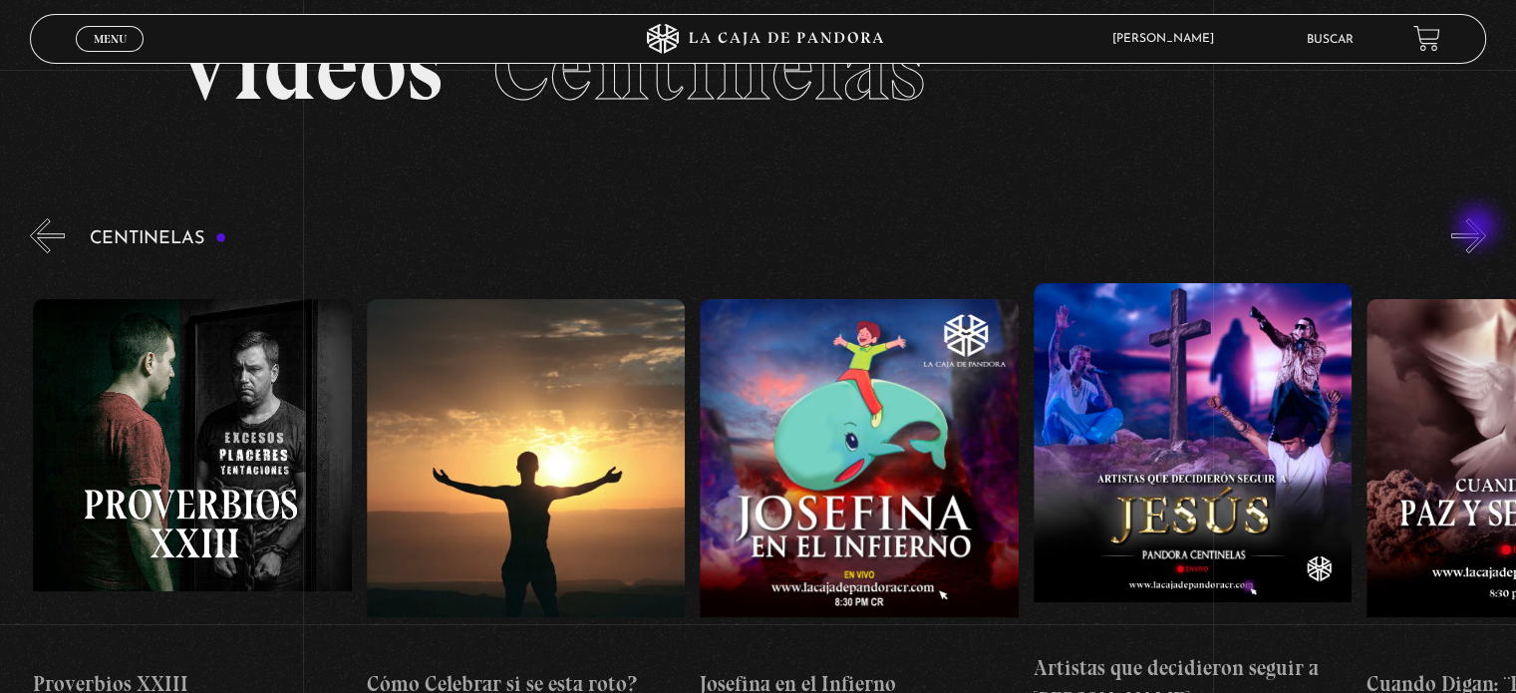
click at [1479, 228] on button "»" at bounding box center [1468, 235] width 35 height 35
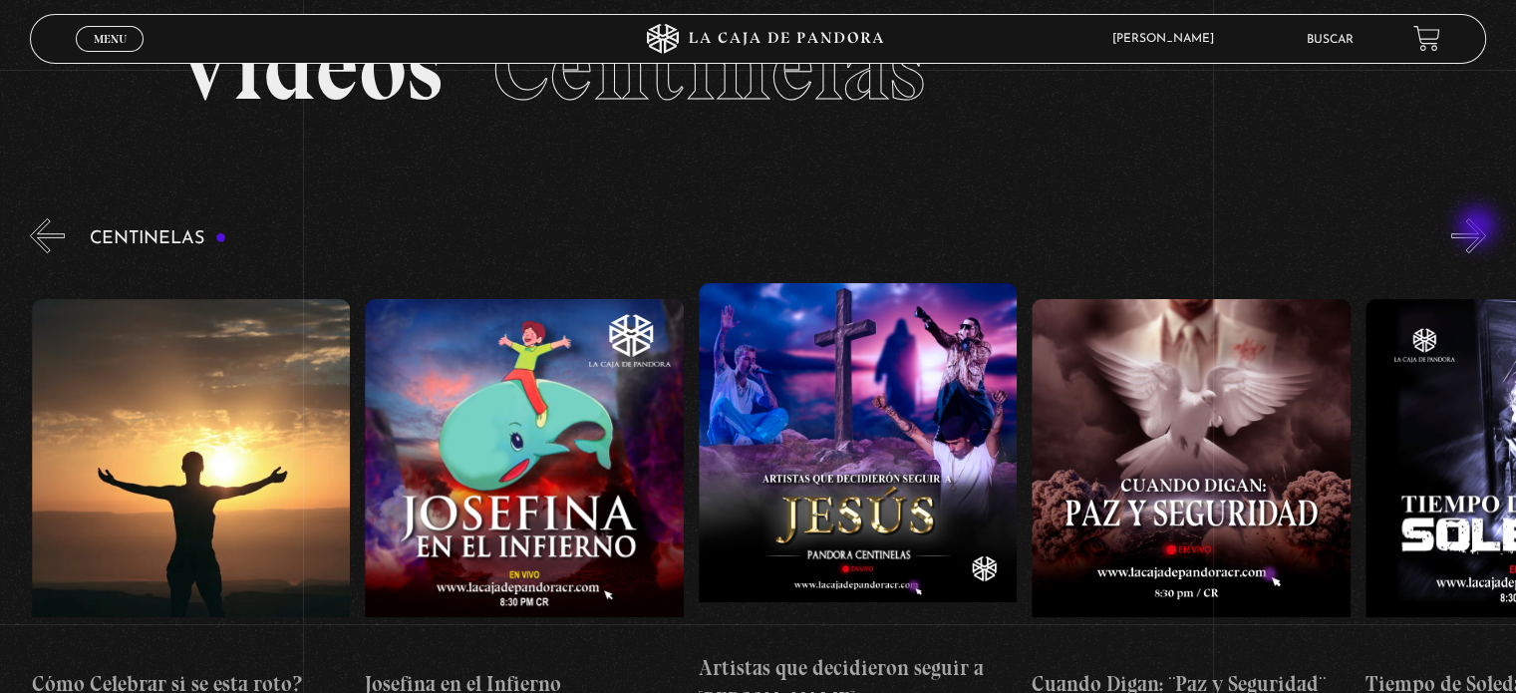
click at [1479, 228] on button "»" at bounding box center [1468, 235] width 35 height 35
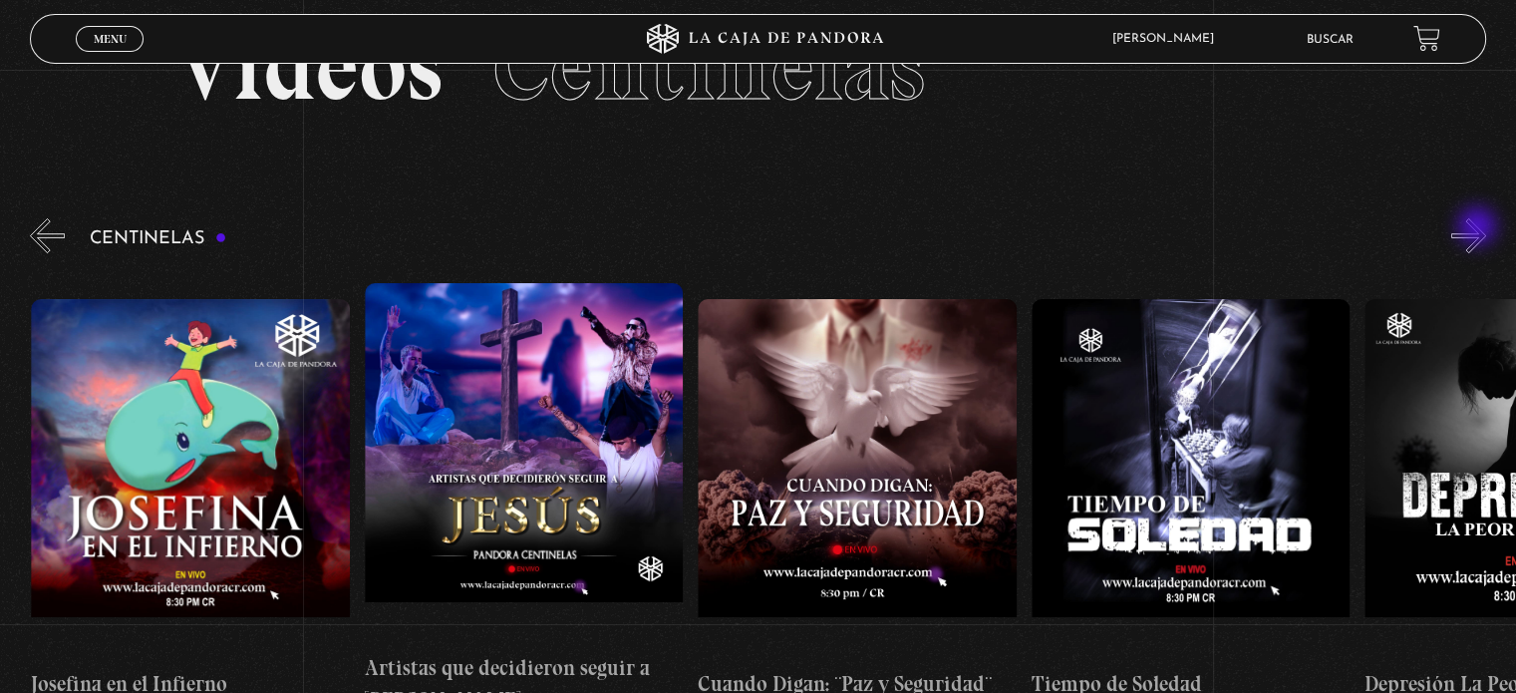
click at [1479, 228] on button "»" at bounding box center [1468, 235] width 35 height 35
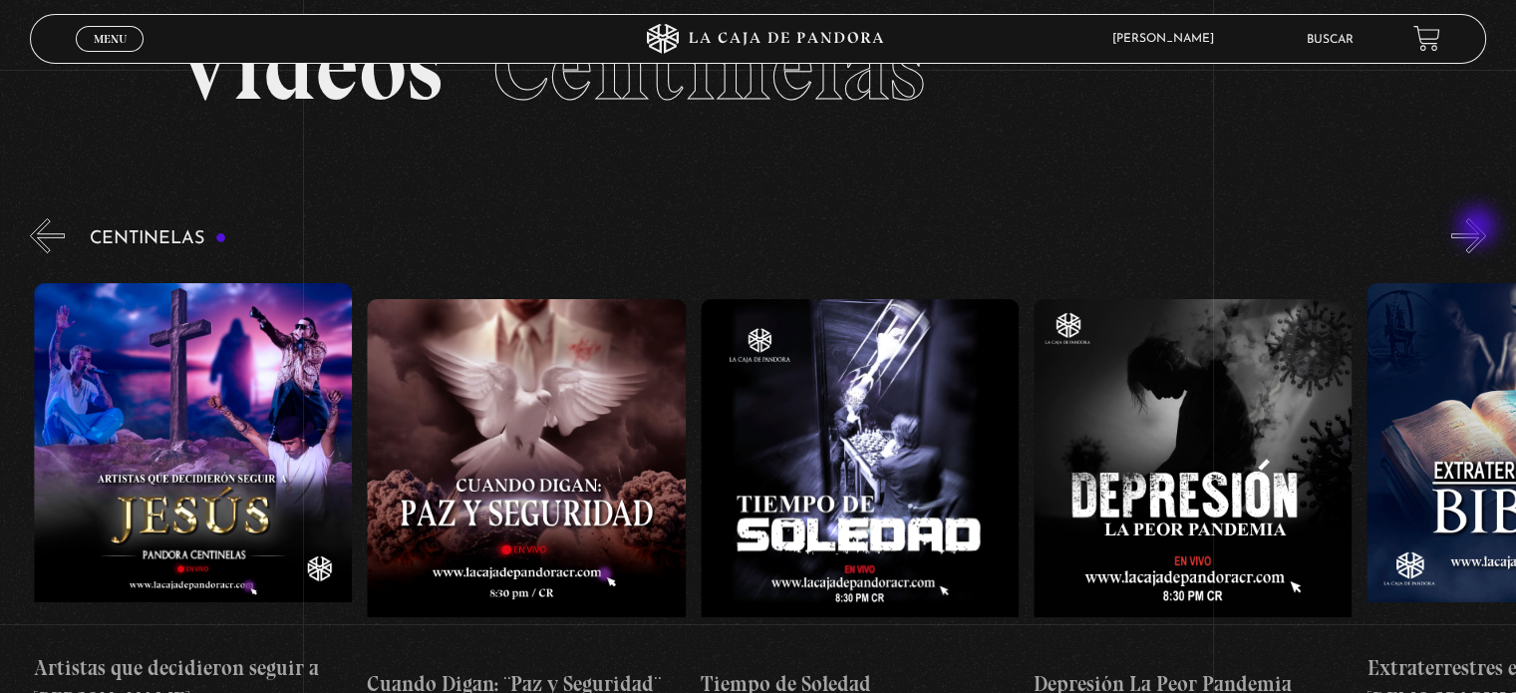
click at [1479, 228] on button "»" at bounding box center [1468, 235] width 35 height 35
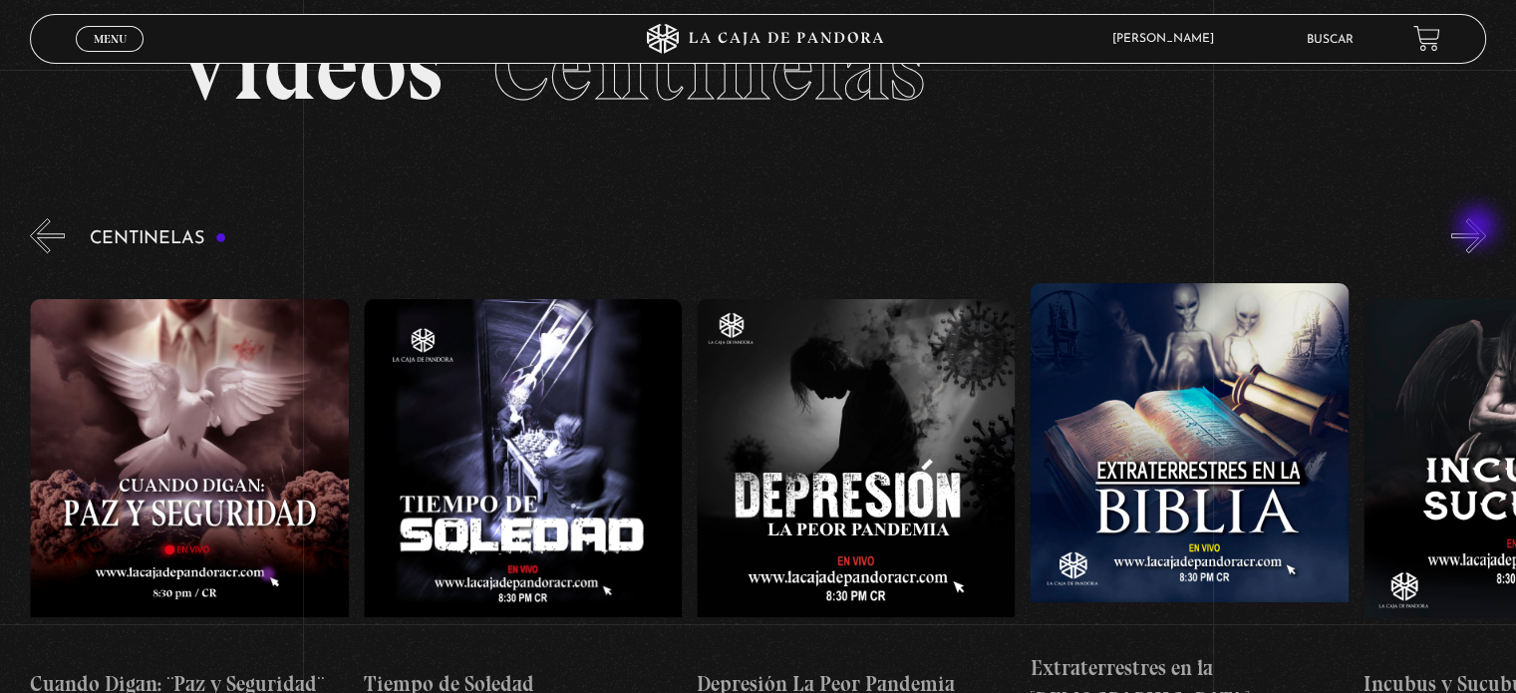
click at [1479, 228] on button "»" at bounding box center [1468, 235] width 35 height 35
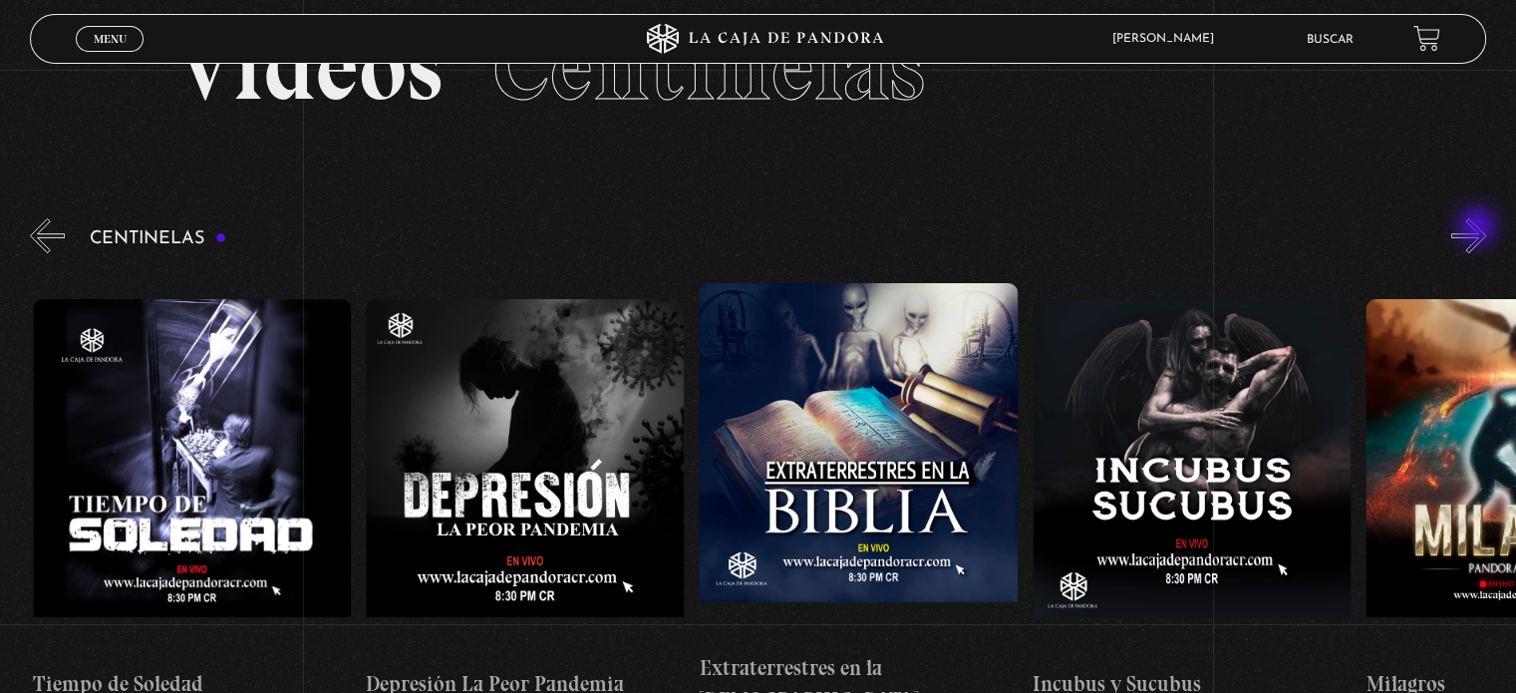
click at [1479, 228] on button "»" at bounding box center [1468, 235] width 35 height 35
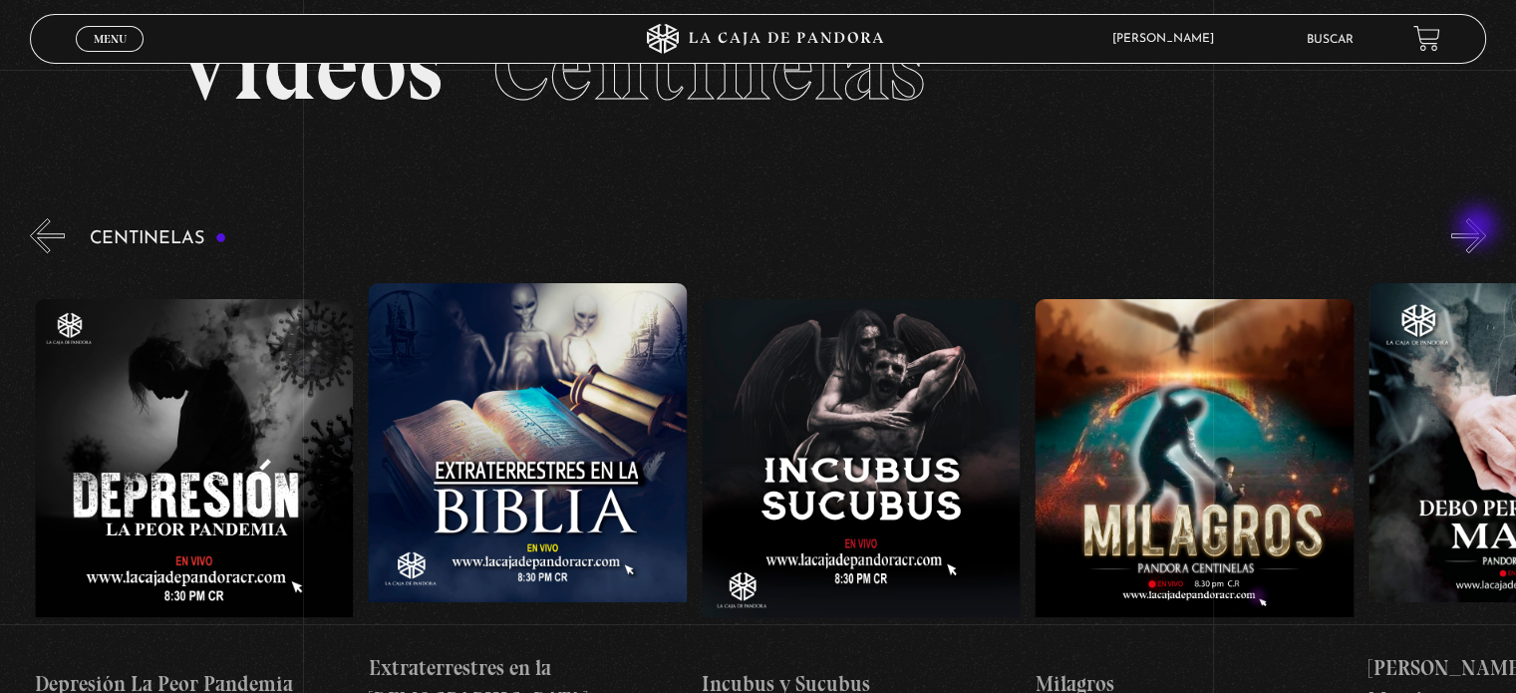
click at [1479, 228] on button "»" at bounding box center [1468, 235] width 35 height 35
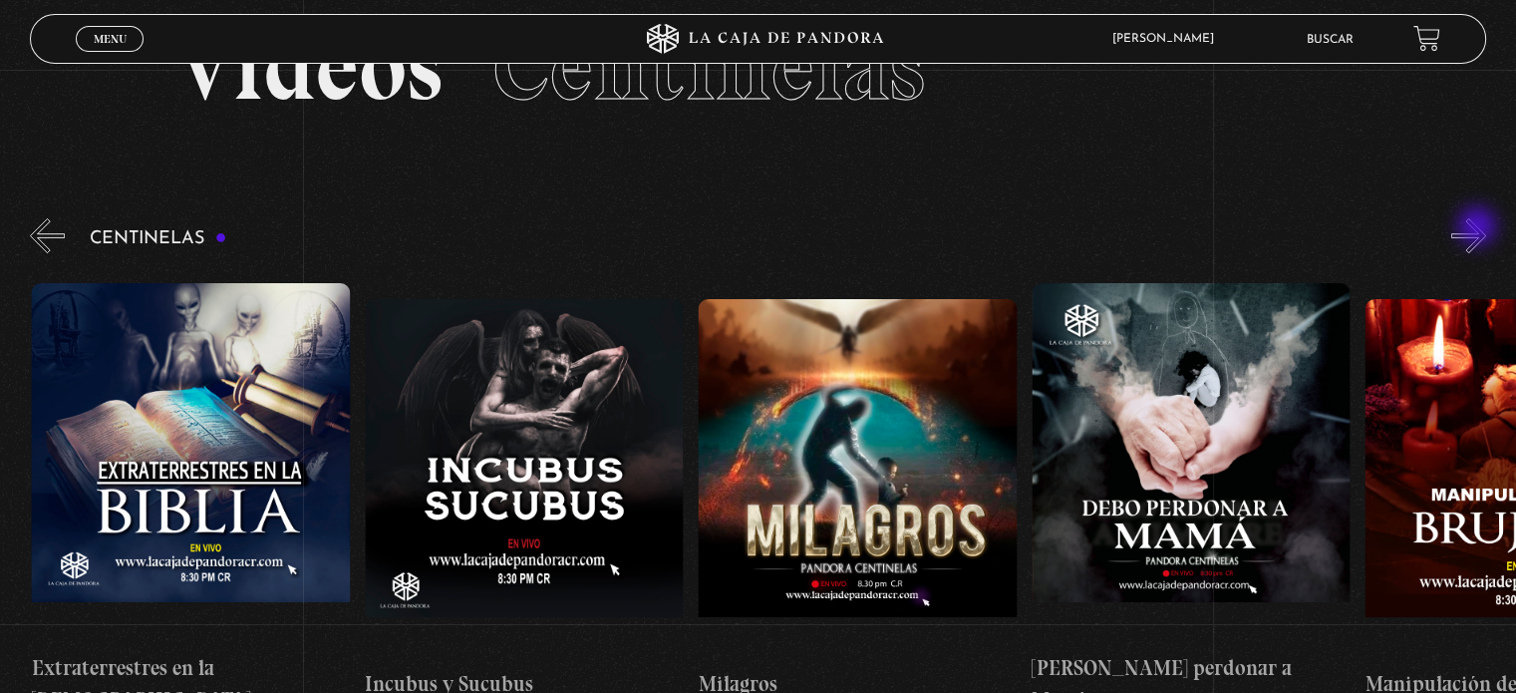
click at [1479, 228] on button "»" at bounding box center [1468, 235] width 35 height 35
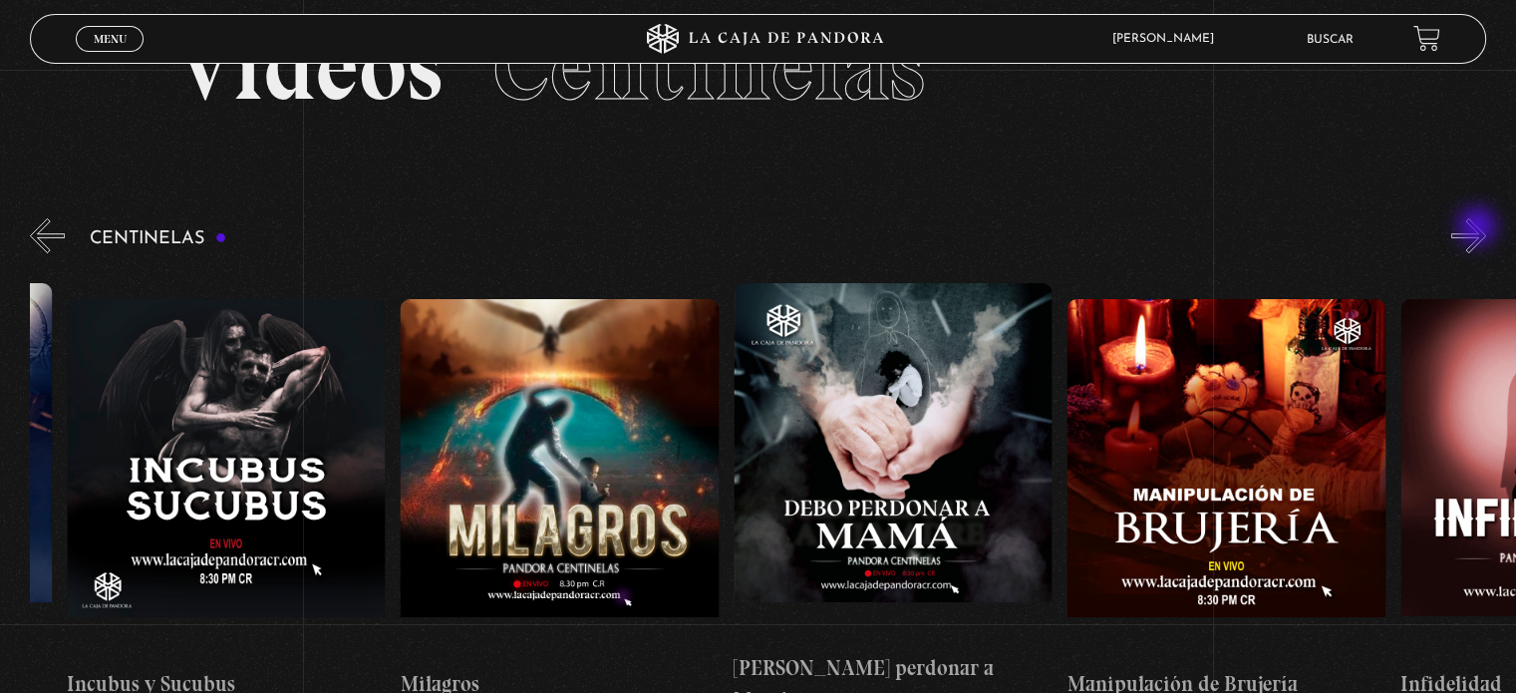
click at [1479, 228] on button "»" at bounding box center [1468, 235] width 35 height 35
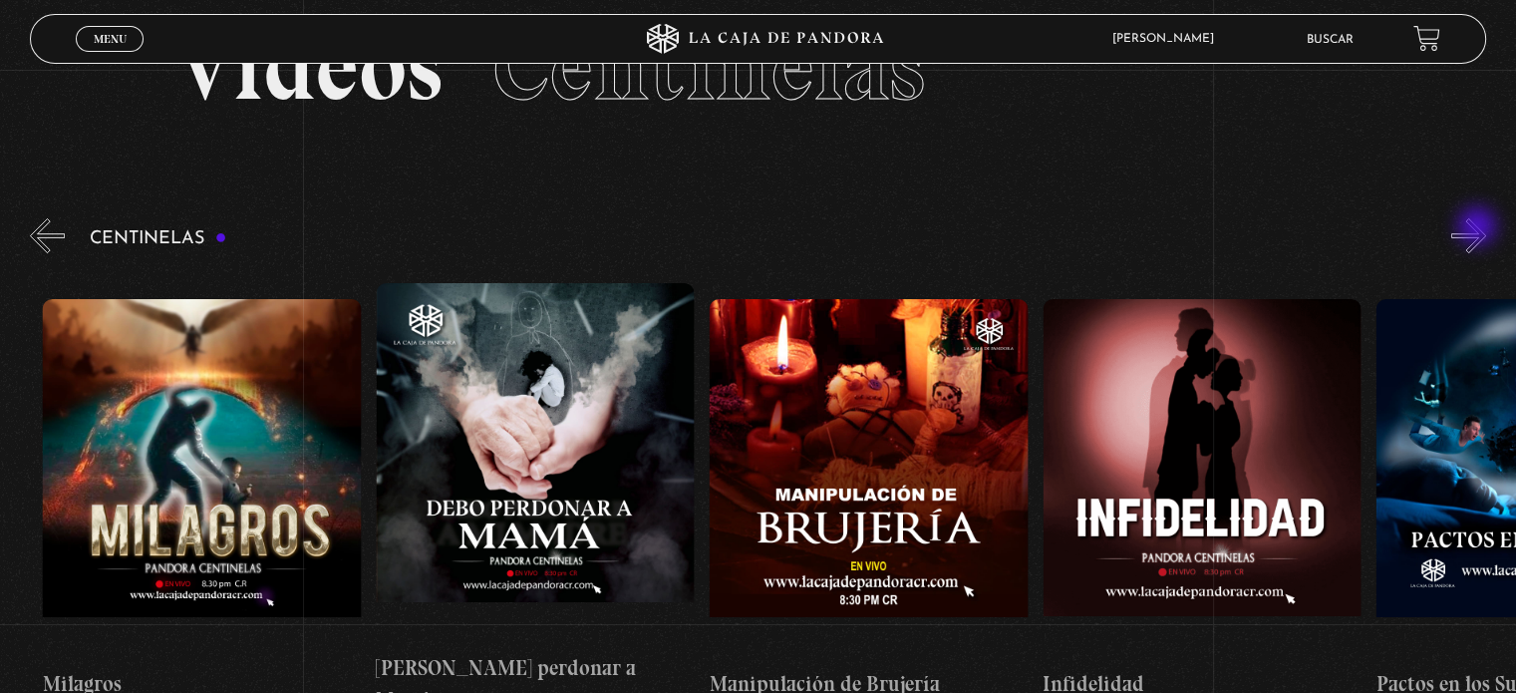
click at [1479, 228] on button "»" at bounding box center [1468, 235] width 35 height 35
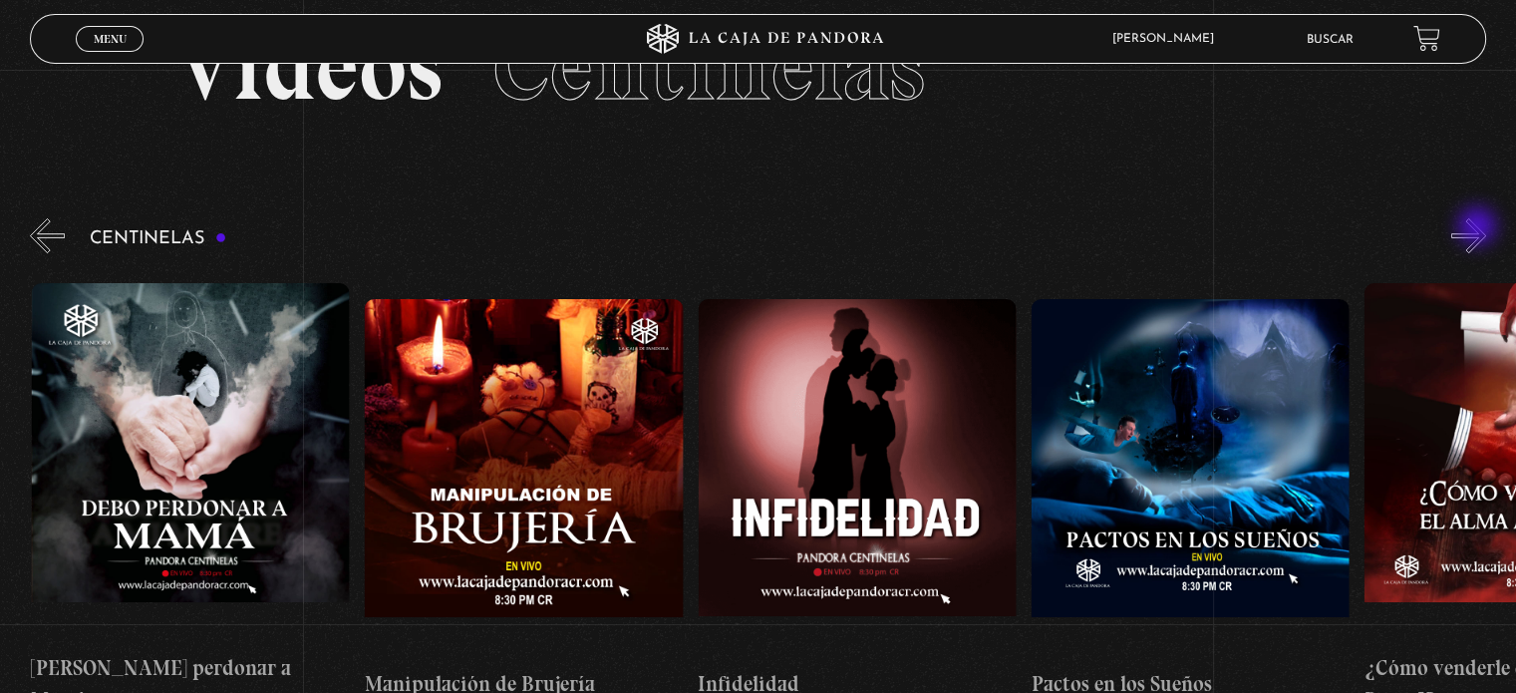
click at [1479, 228] on button "»" at bounding box center [1468, 235] width 35 height 35
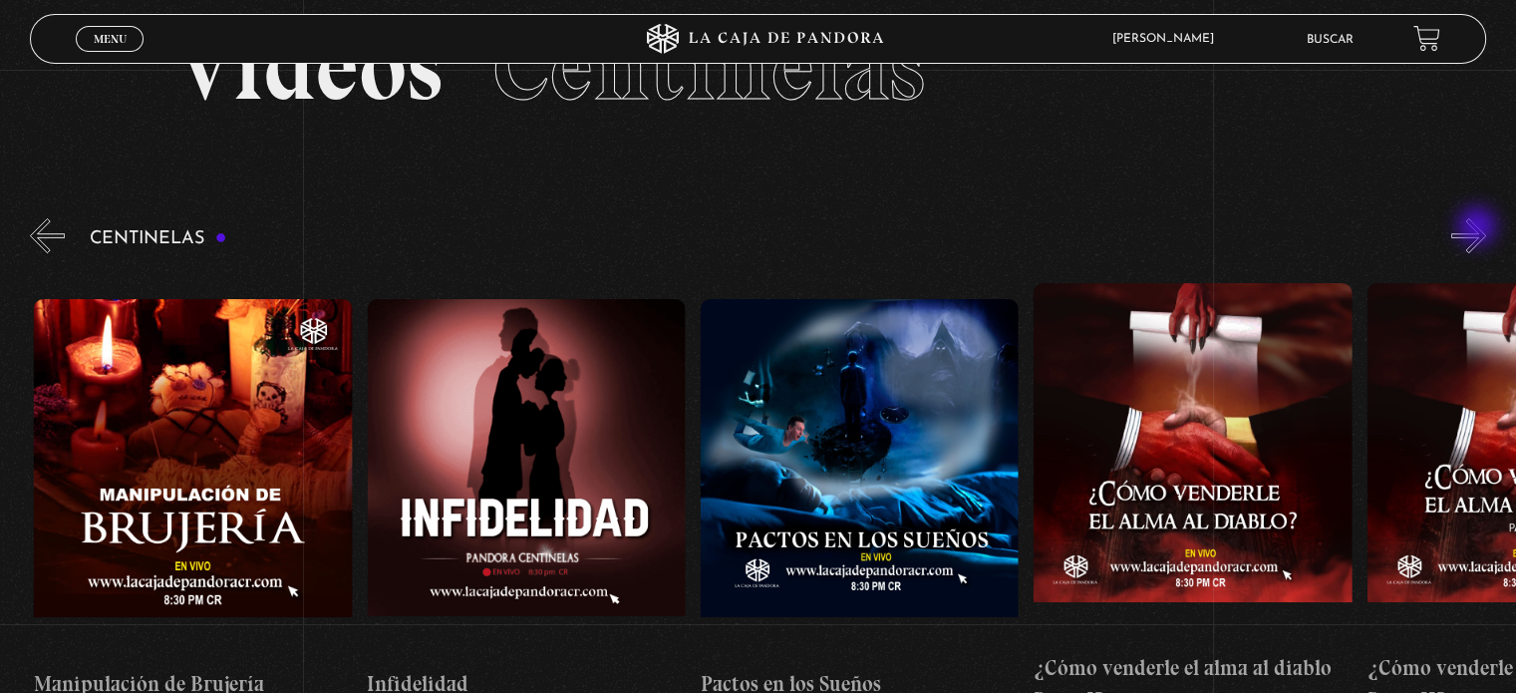
click at [1479, 228] on button "»" at bounding box center [1468, 235] width 35 height 35
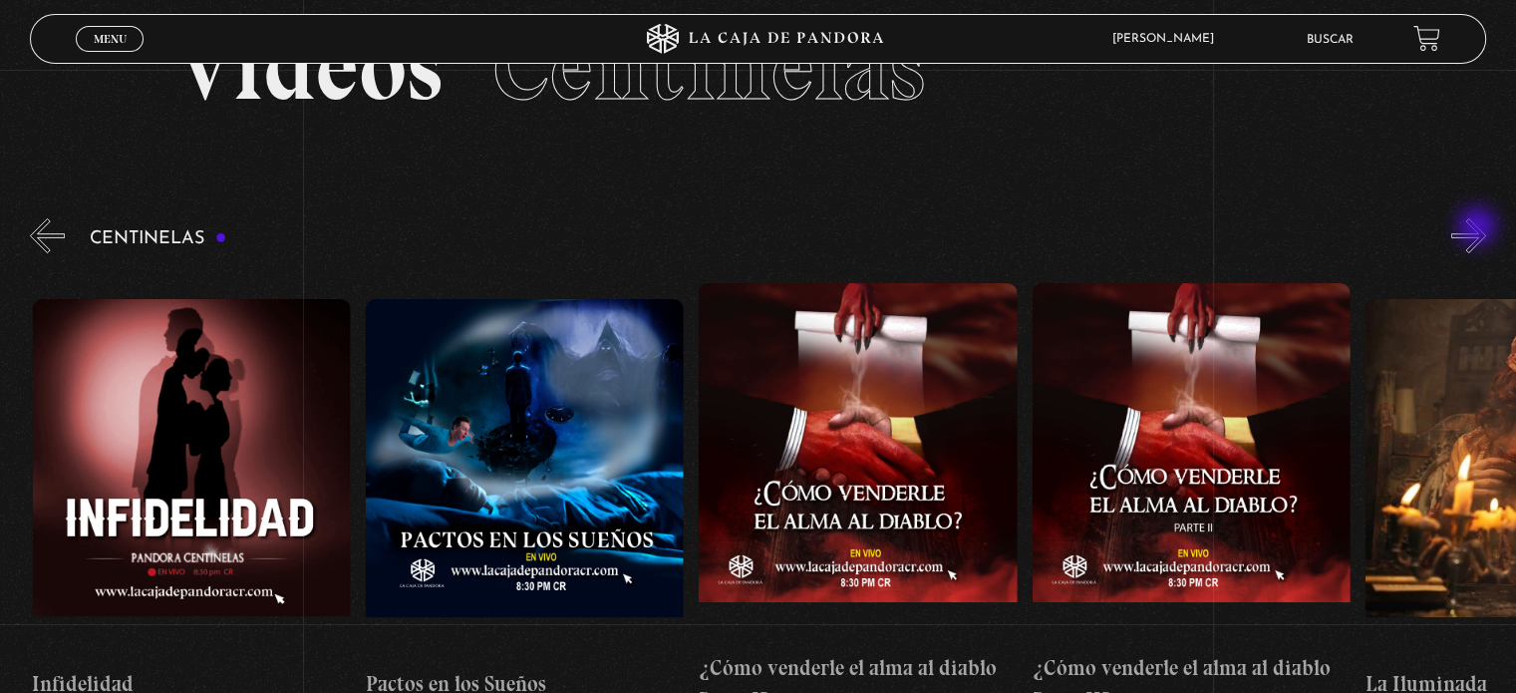
click at [1479, 228] on button "»" at bounding box center [1468, 235] width 35 height 35
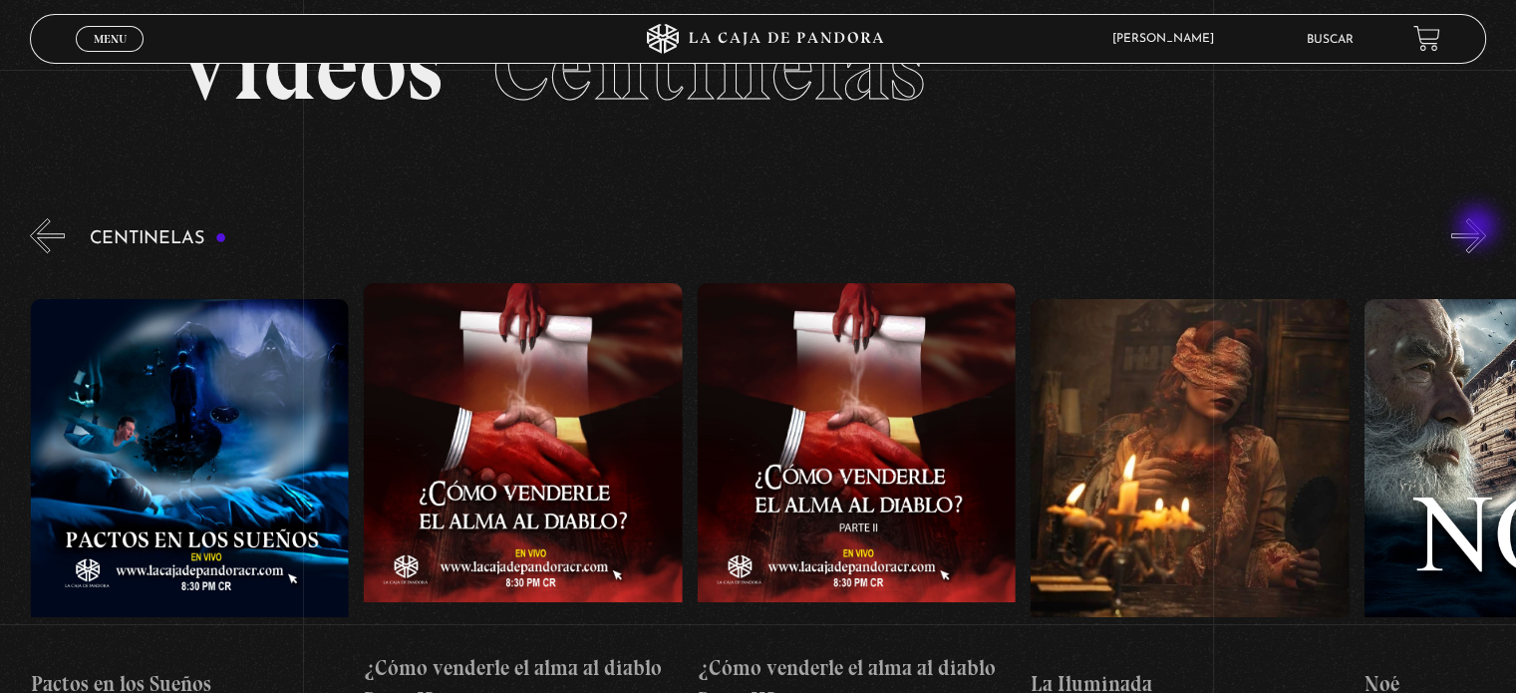
click at [1479, 228] on button "»" at bounding box center [1468, 235] width 35 height 35
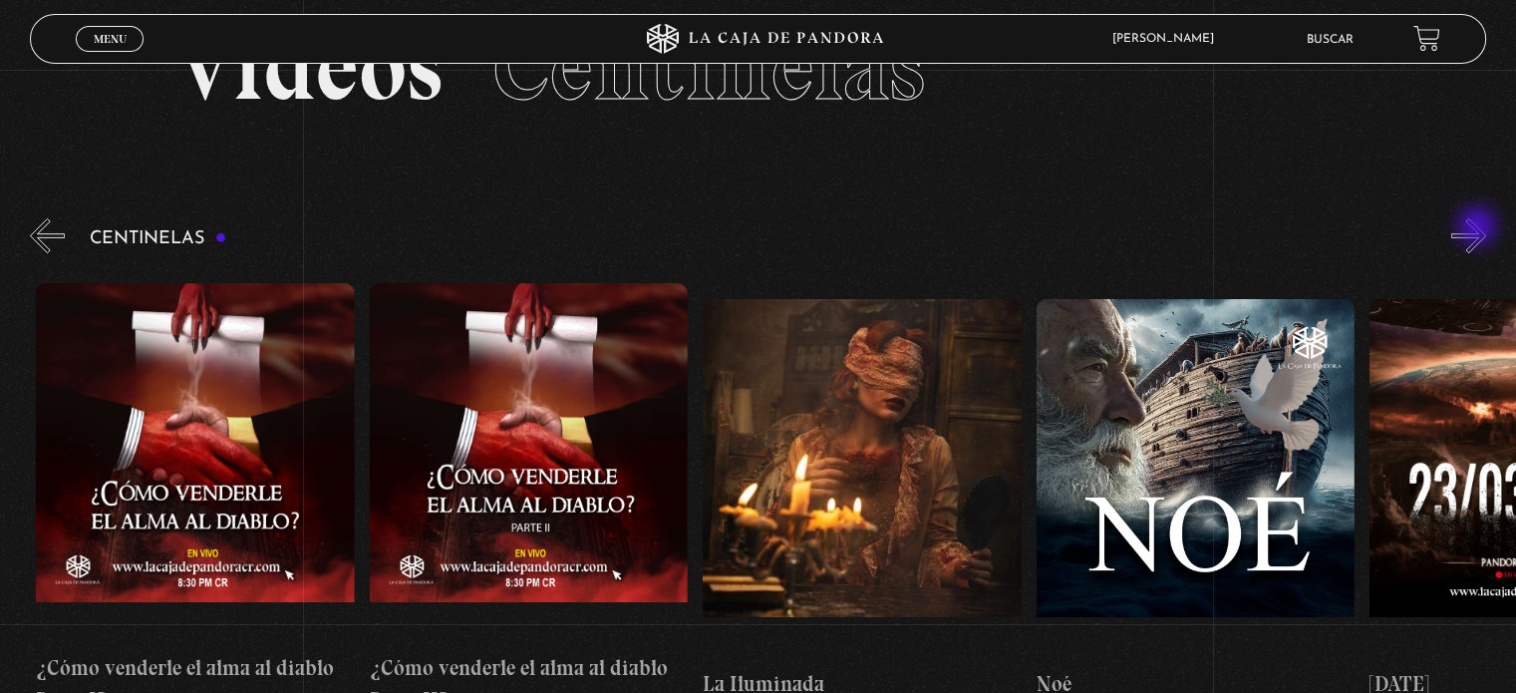
click at [1479, 228] on button "»" at bounding box center [1468, 235] width 35 height 35
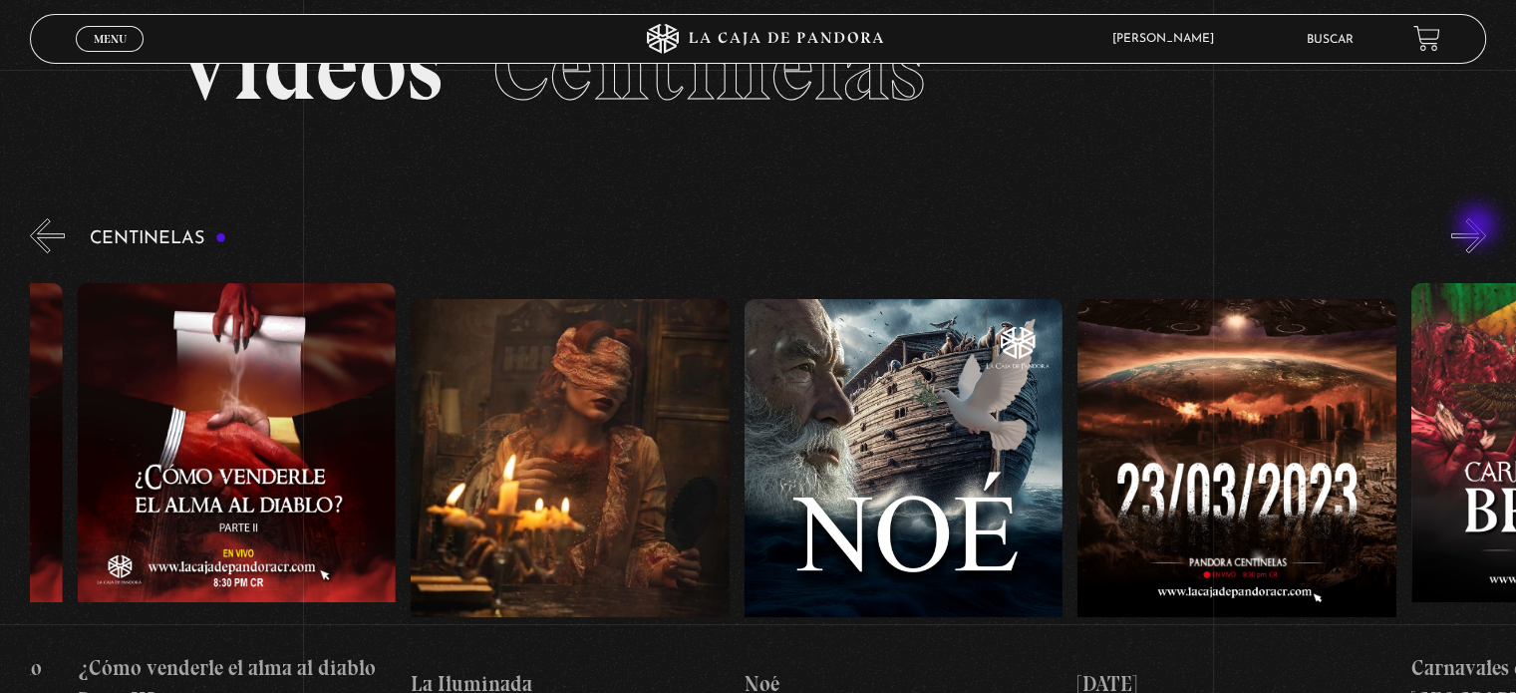
click at [1479, 227] on button "»" at bounding box center [1468, 235] width 35 height 35
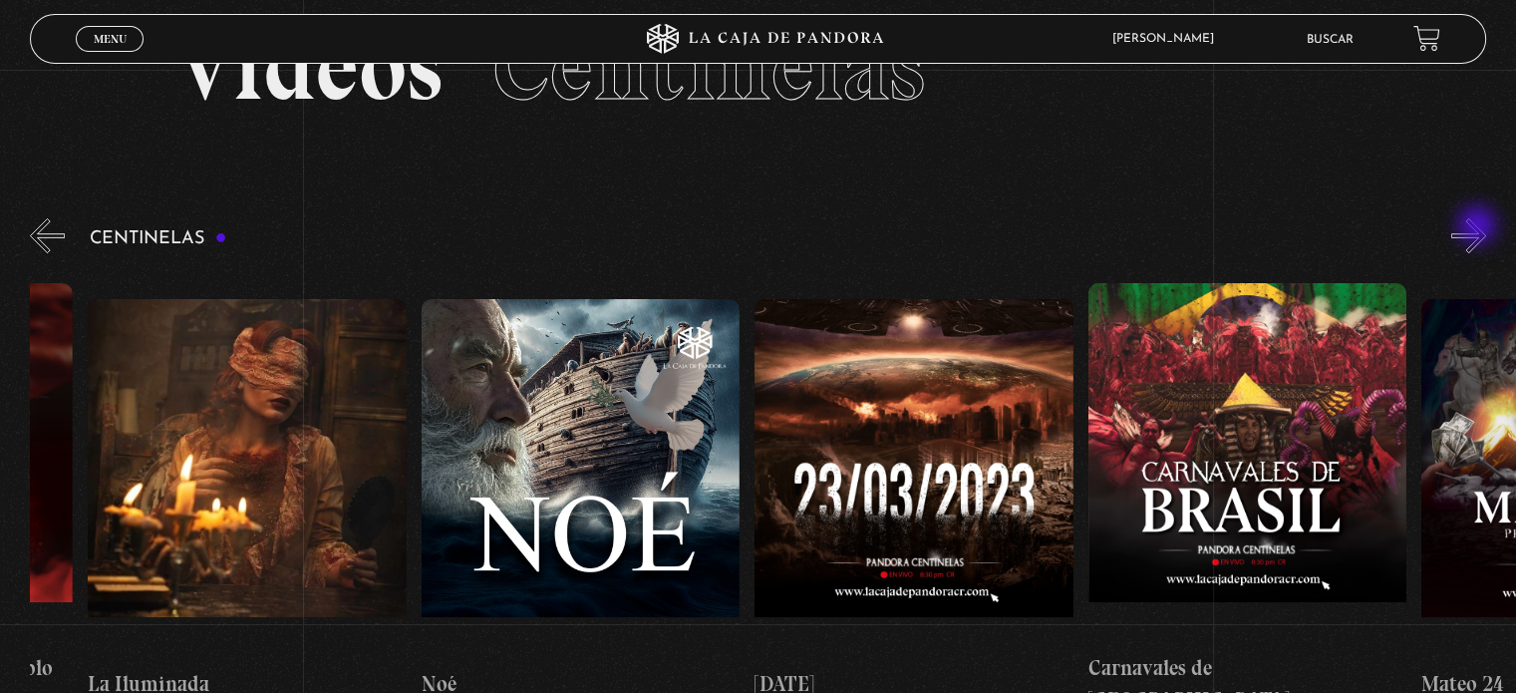
click at [1479, 227] on button "»" at bounding box center [1468, 235] width 35 height 35
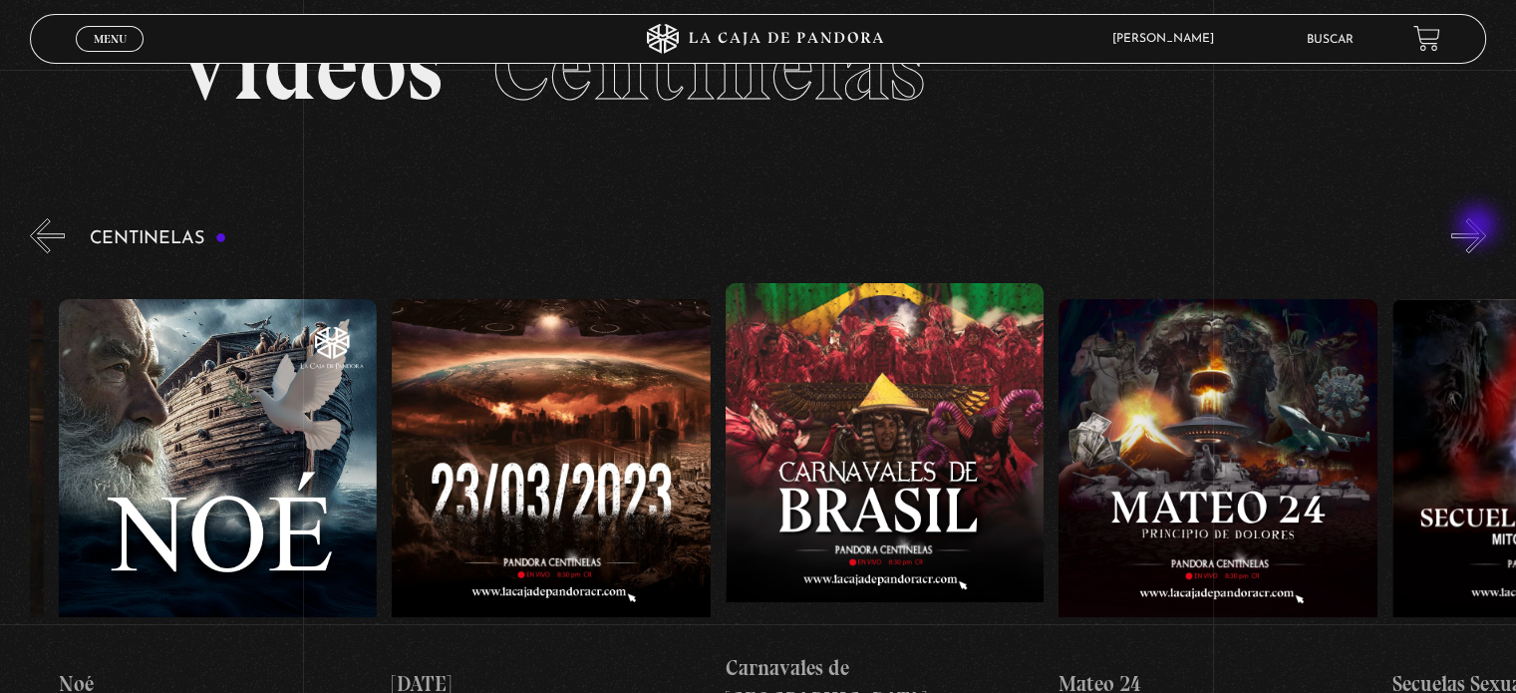
click at [1479, 227] on button "»" at bounding box center [1468, 235] width 35 height 35
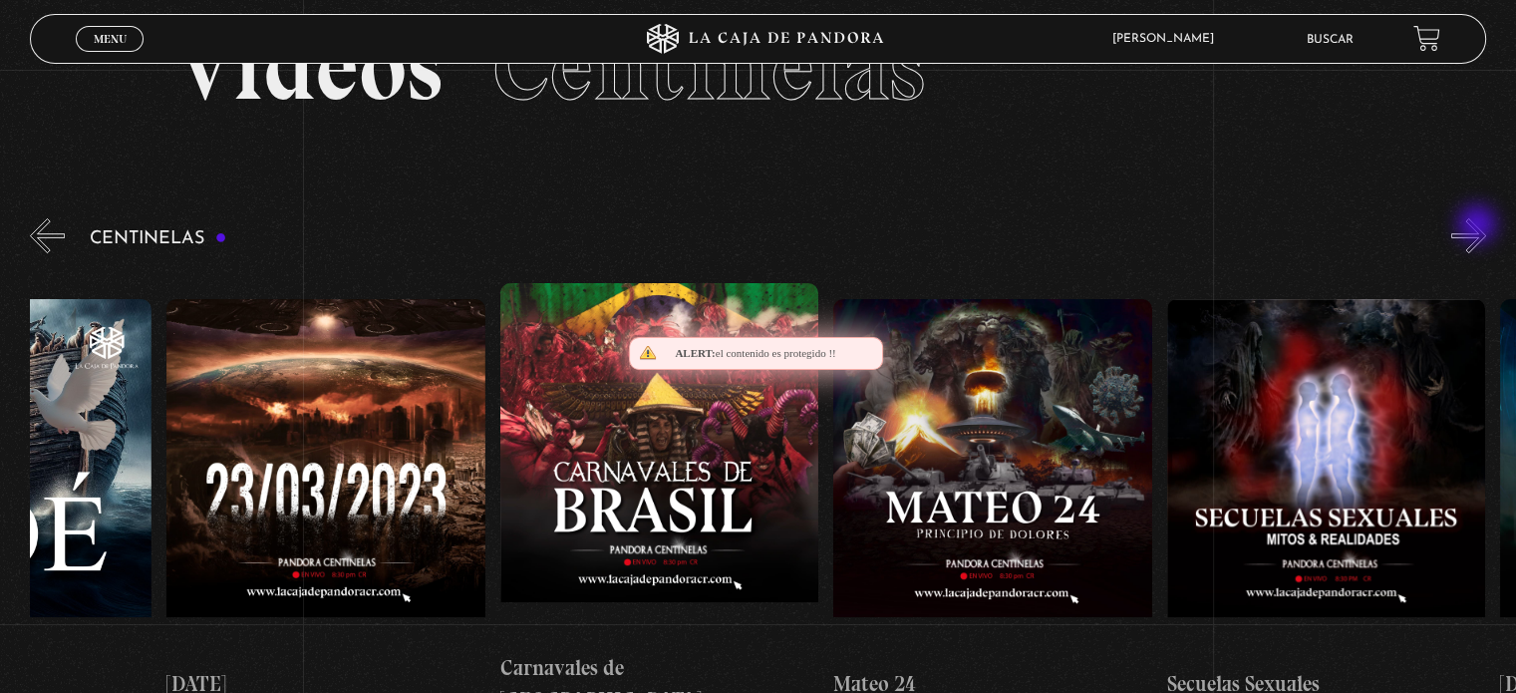
click at [1479, 226] on button "»" at bounding box center [1468, 235] width 35 height 35
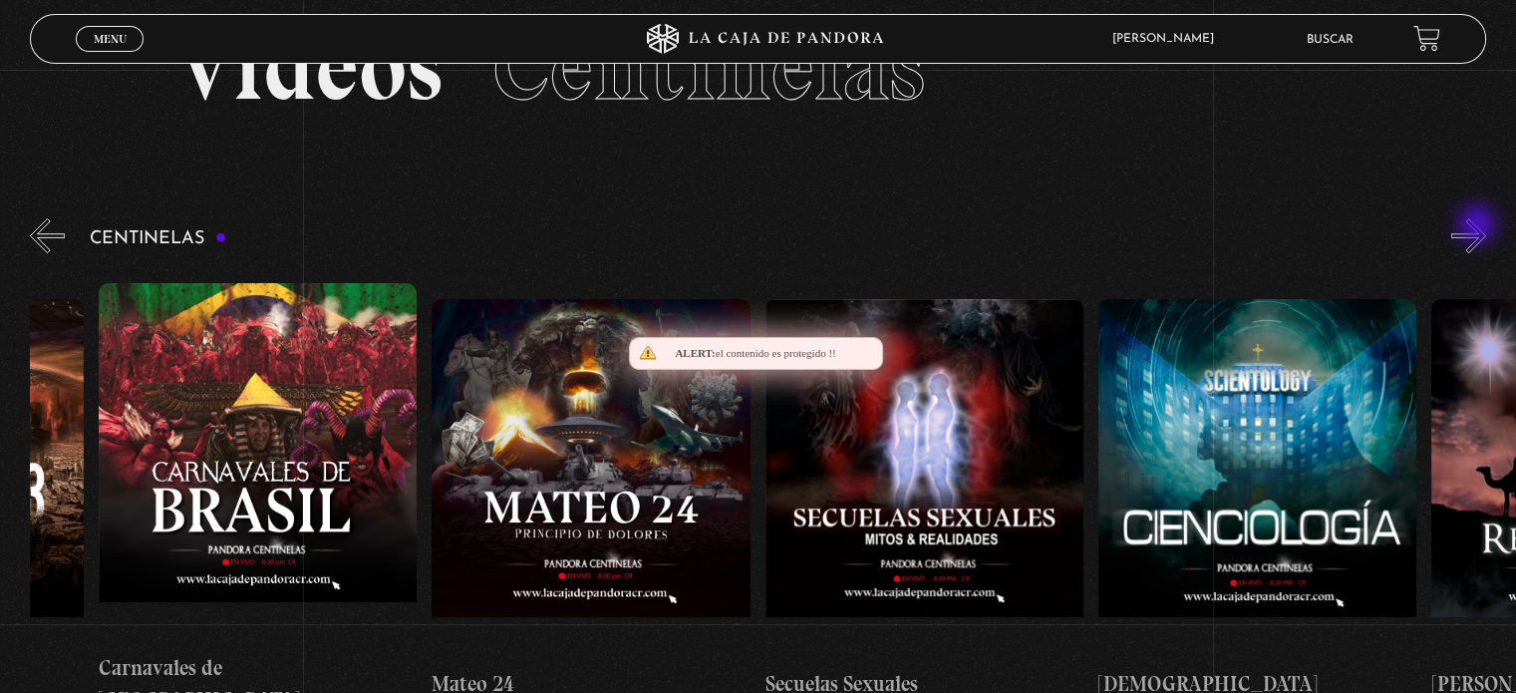
click at [1479, 226] on button "»" at bounding box center [1468, 235] width 35 height 35
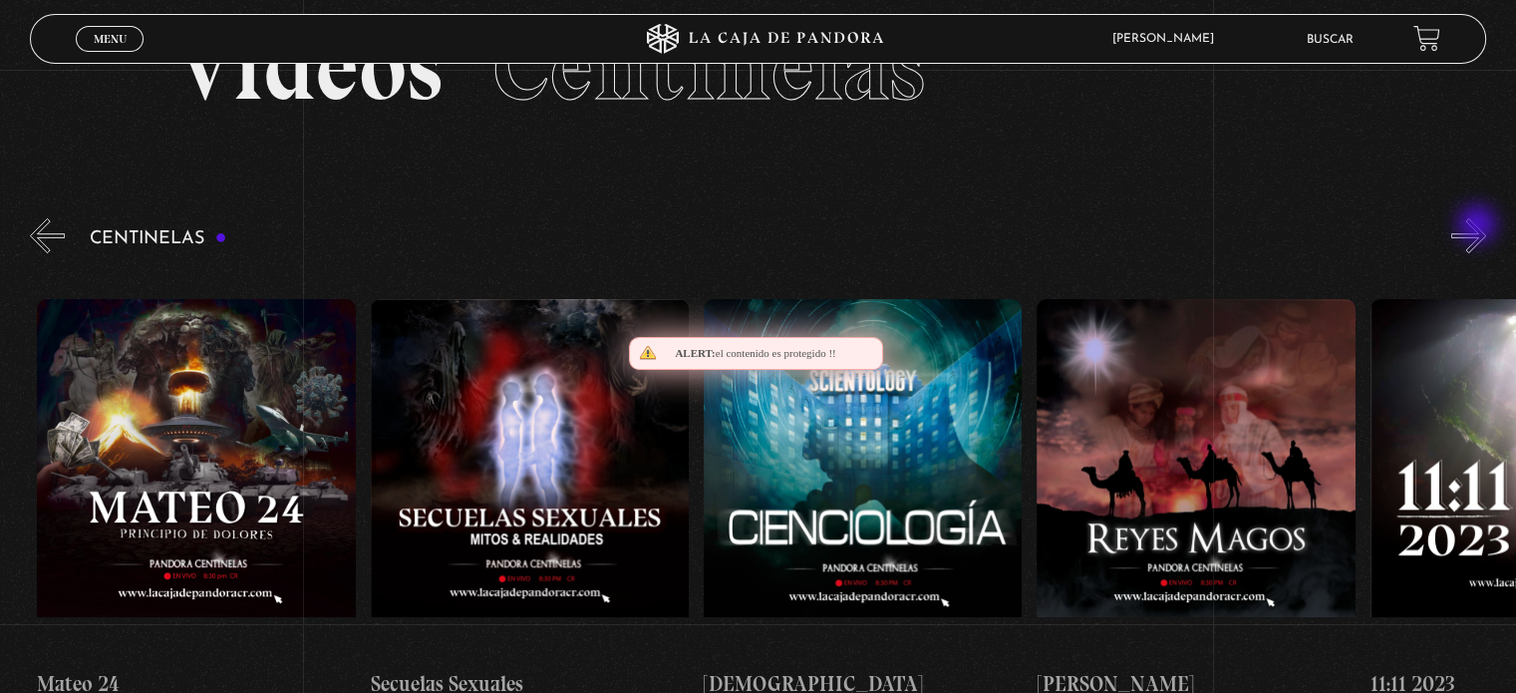
click at [1479, 226] on button "»" at bounding box center [1468, 235] width 35 height 35
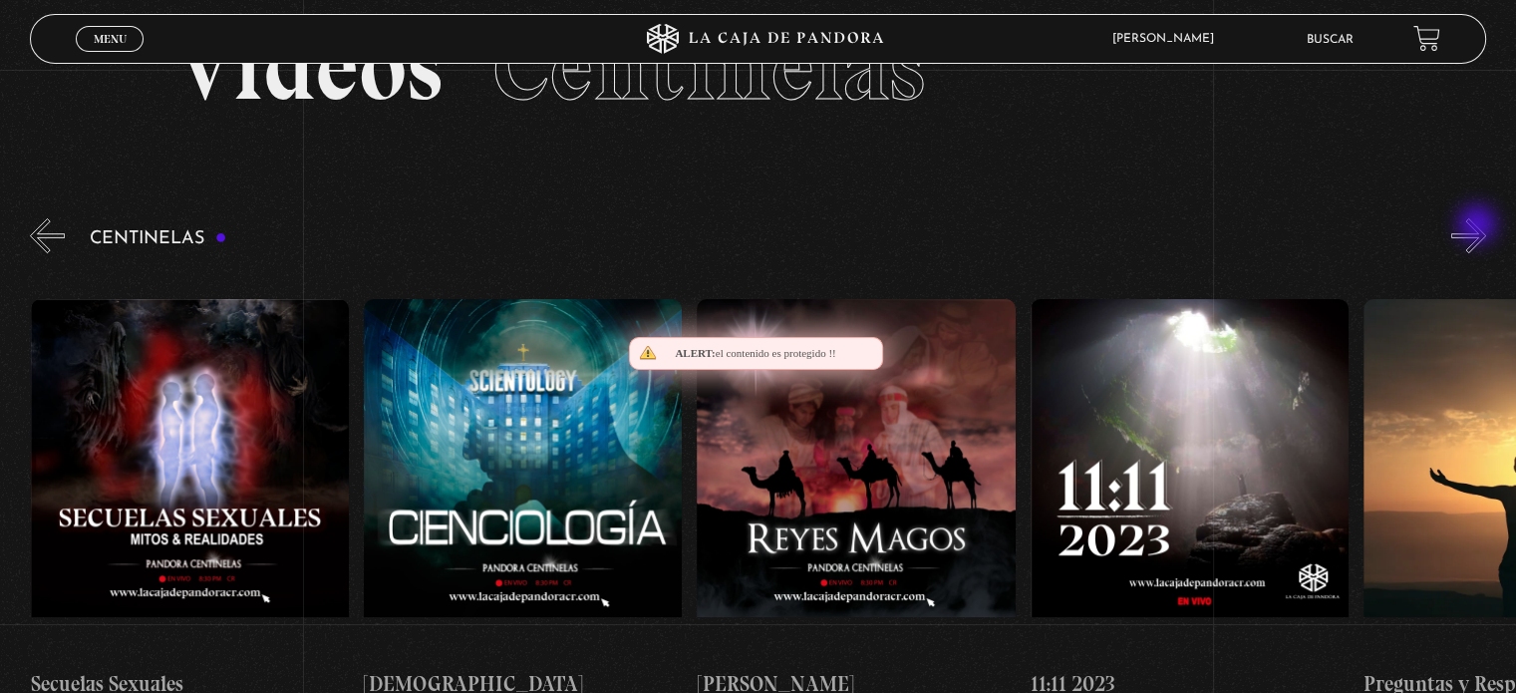
click at [1479, 226] on button "»" at bounding box center [1468, 235] width 35 height 35
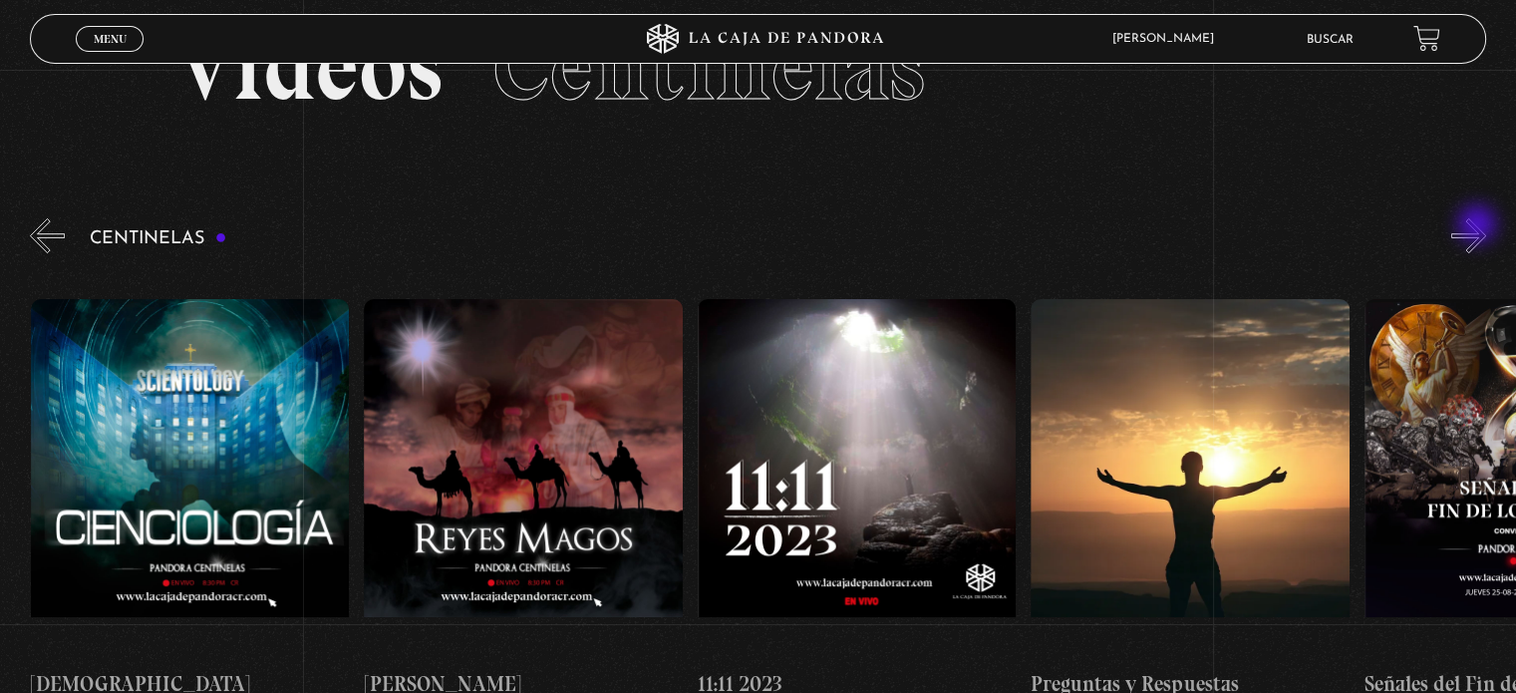
click at [1479, 226] on button "»" at bounding box center [1468, 235] width 35 height 35
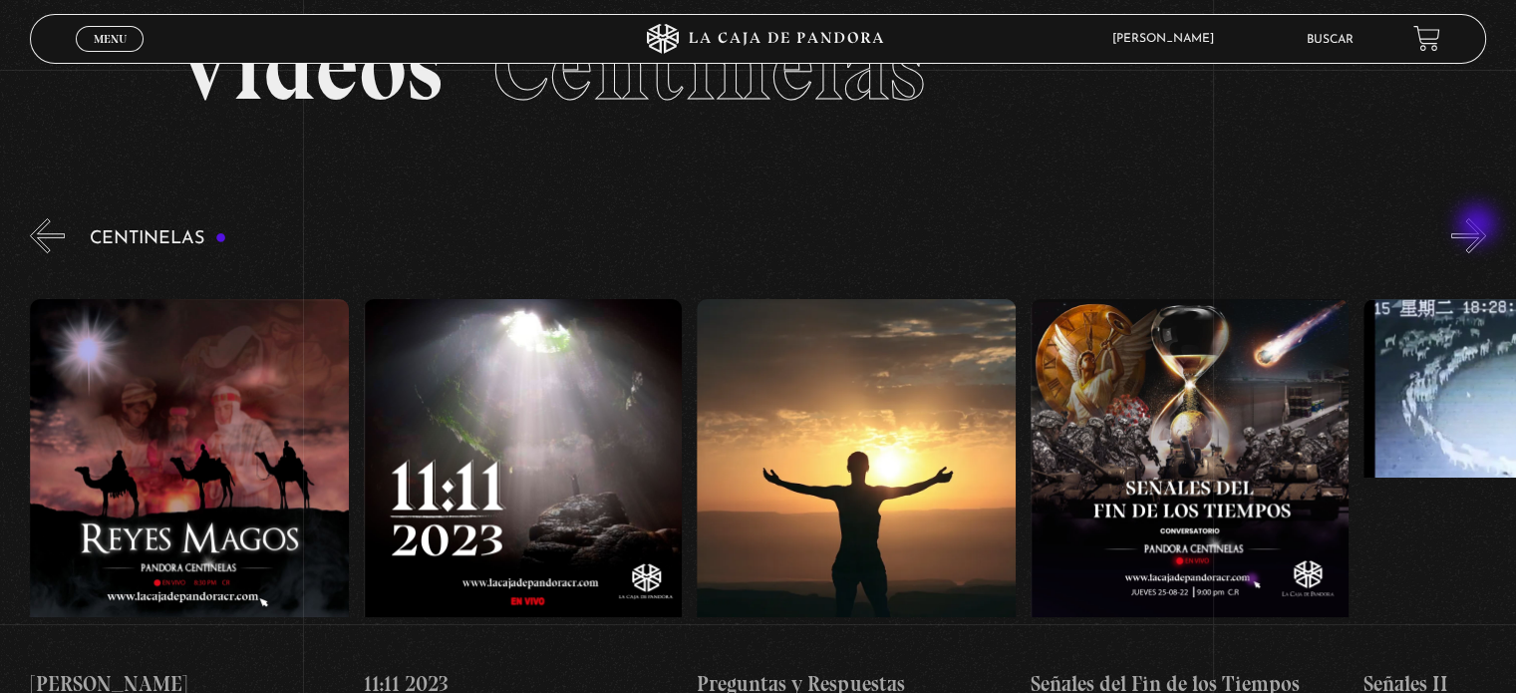
click at [1479, 226] on button "»" at bounding box center [1468, 235] width 35 height 35
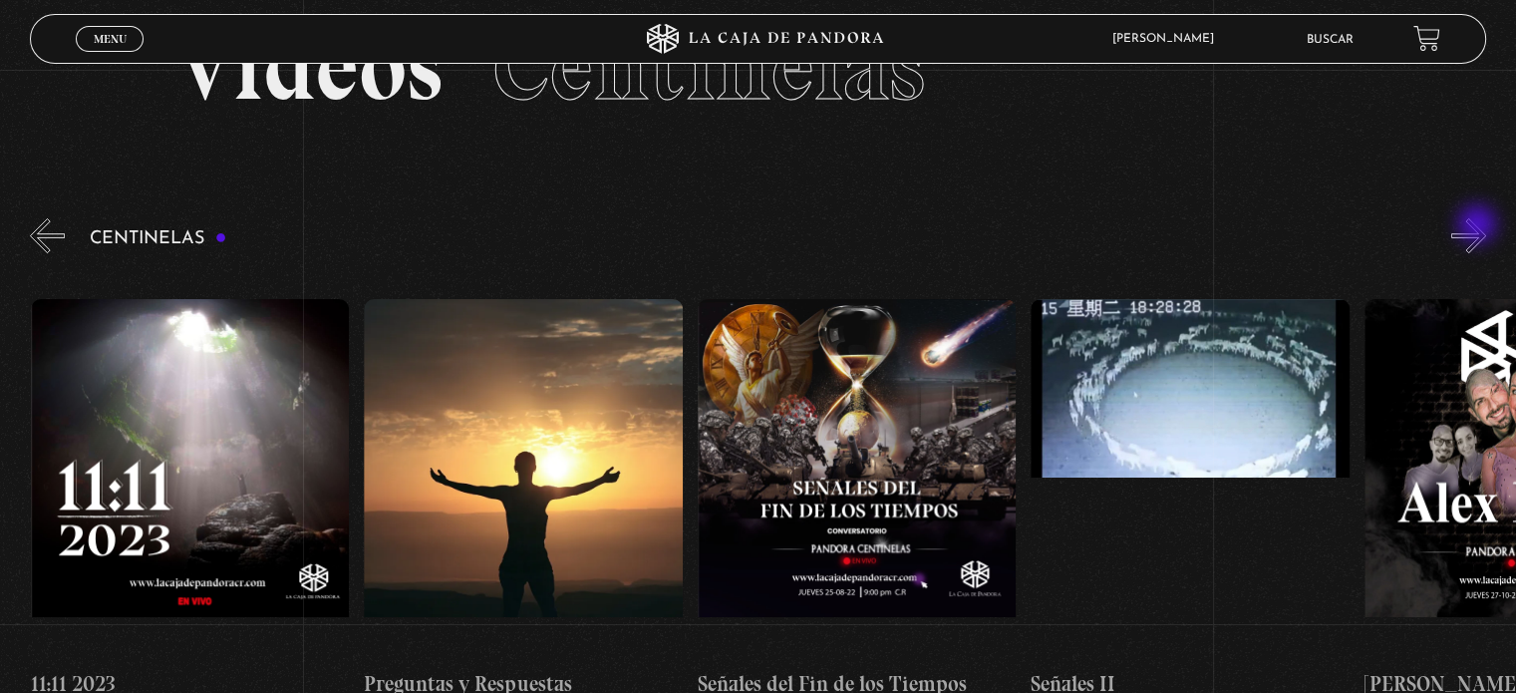
click at [1479, 226] on button "»" at bounding box center [1468, 235] width 35 height 35
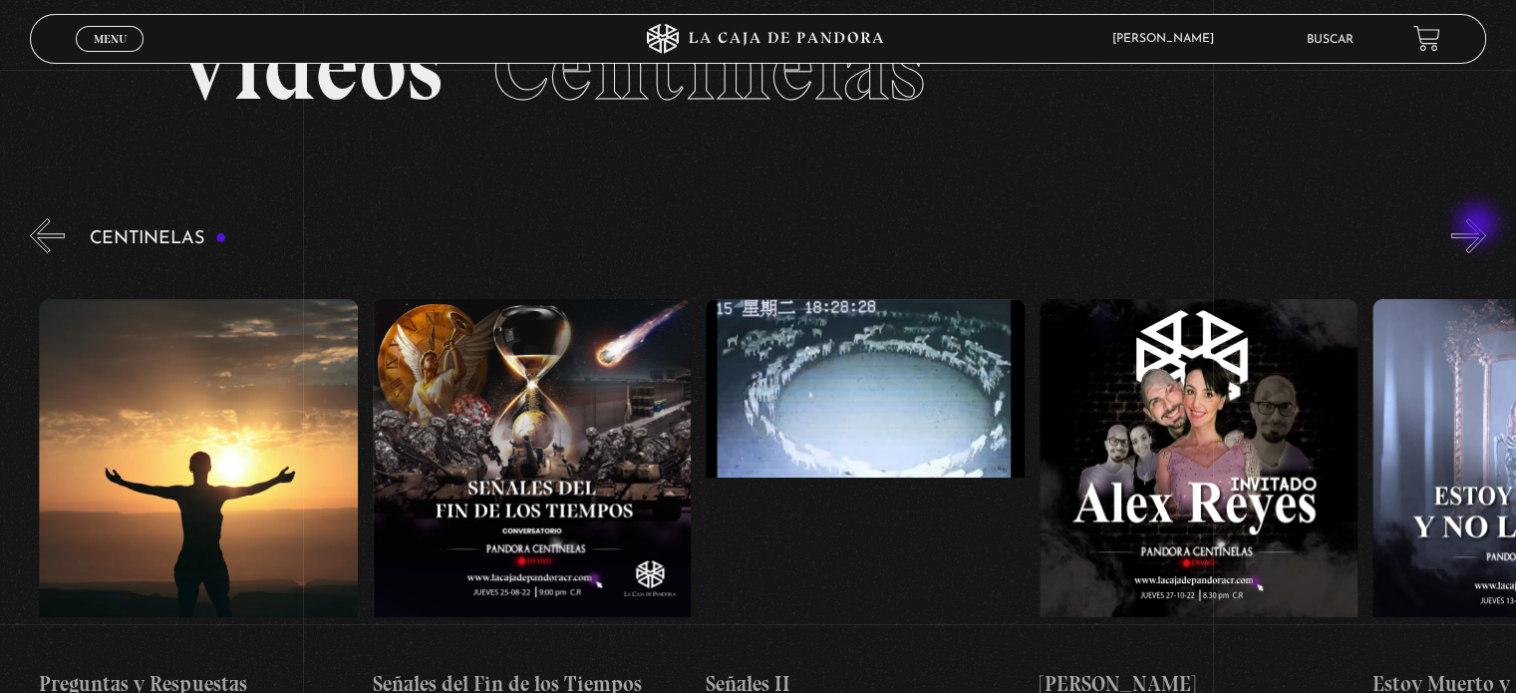
click at [1479, 226] on button "»" at bounding box center [1468, 235] width 35 height 35
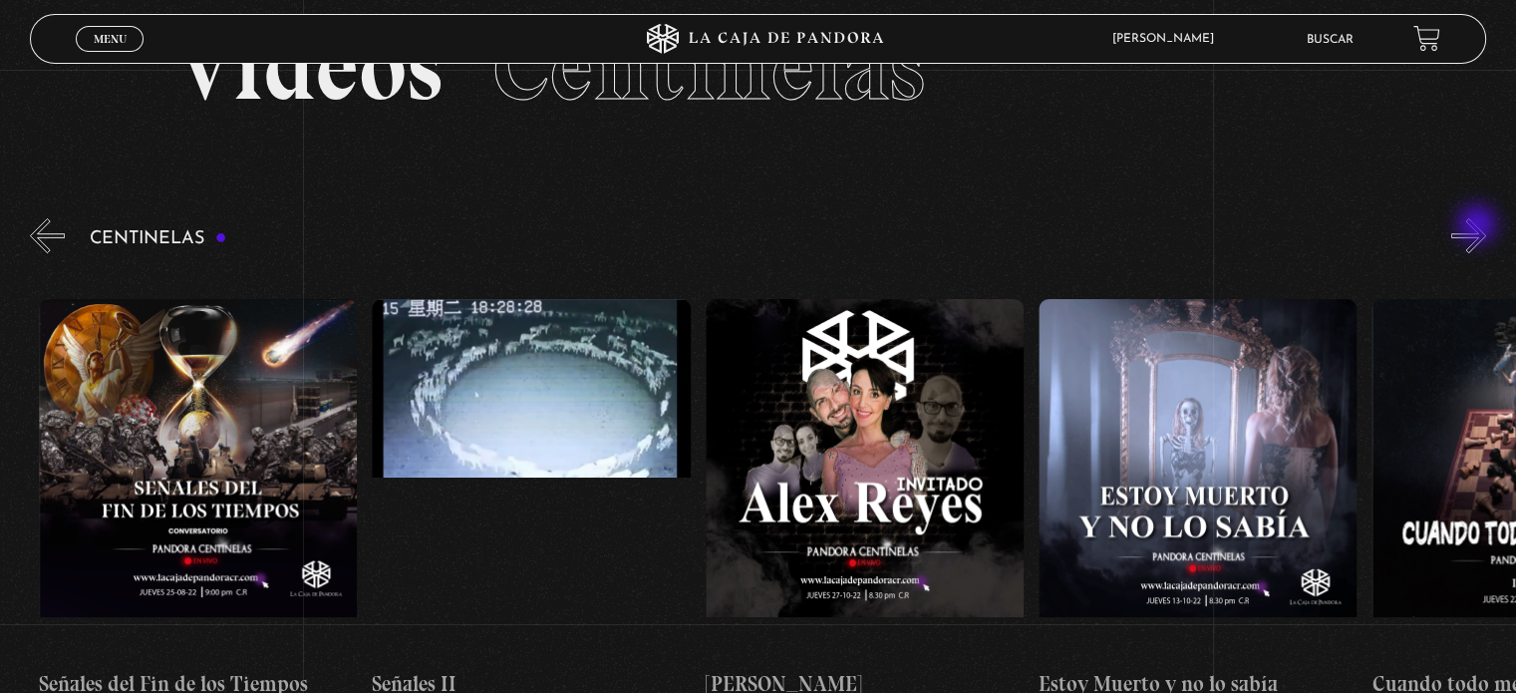
click at [1479, 226] on button "»" at bounding box center [1468, 235] width 35 height 35
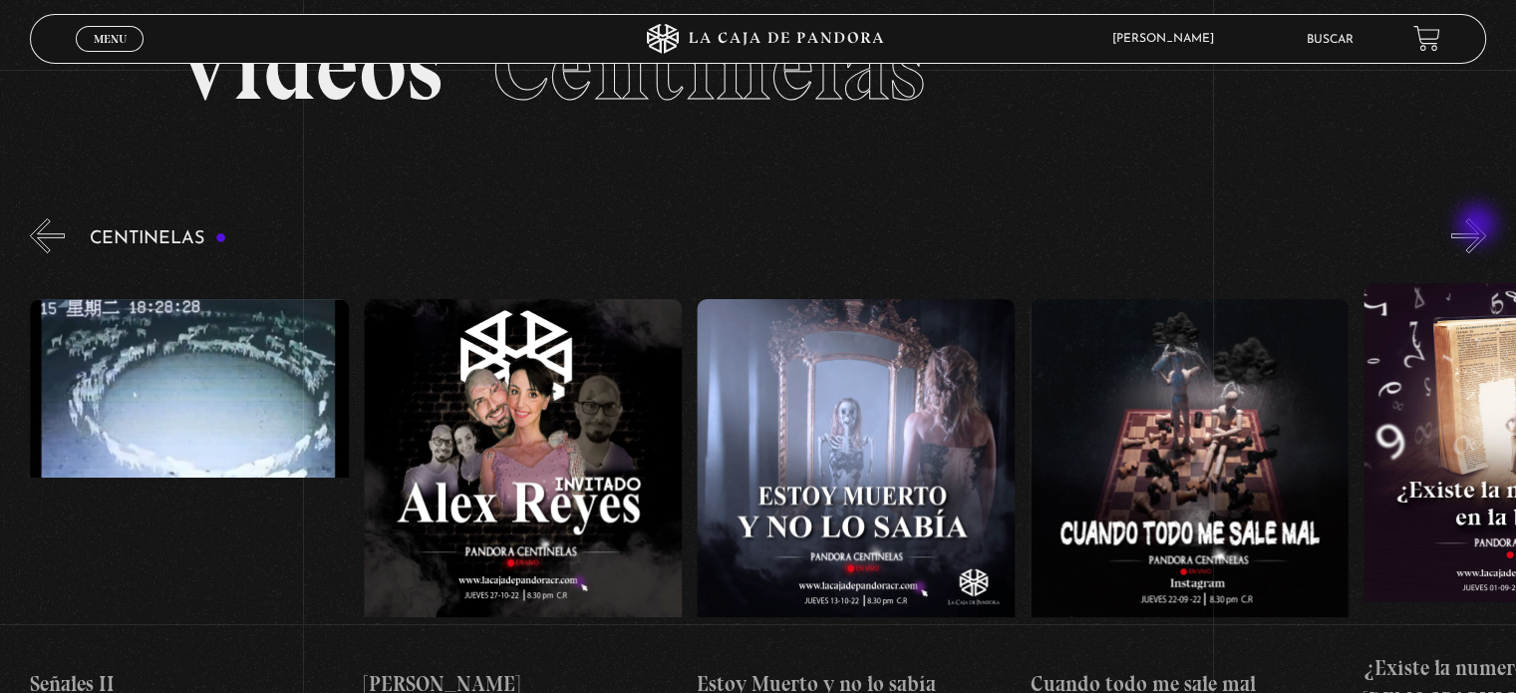
click at [1479, 226] on button "»" at bounding box center [1468, 235] width 35 height 35
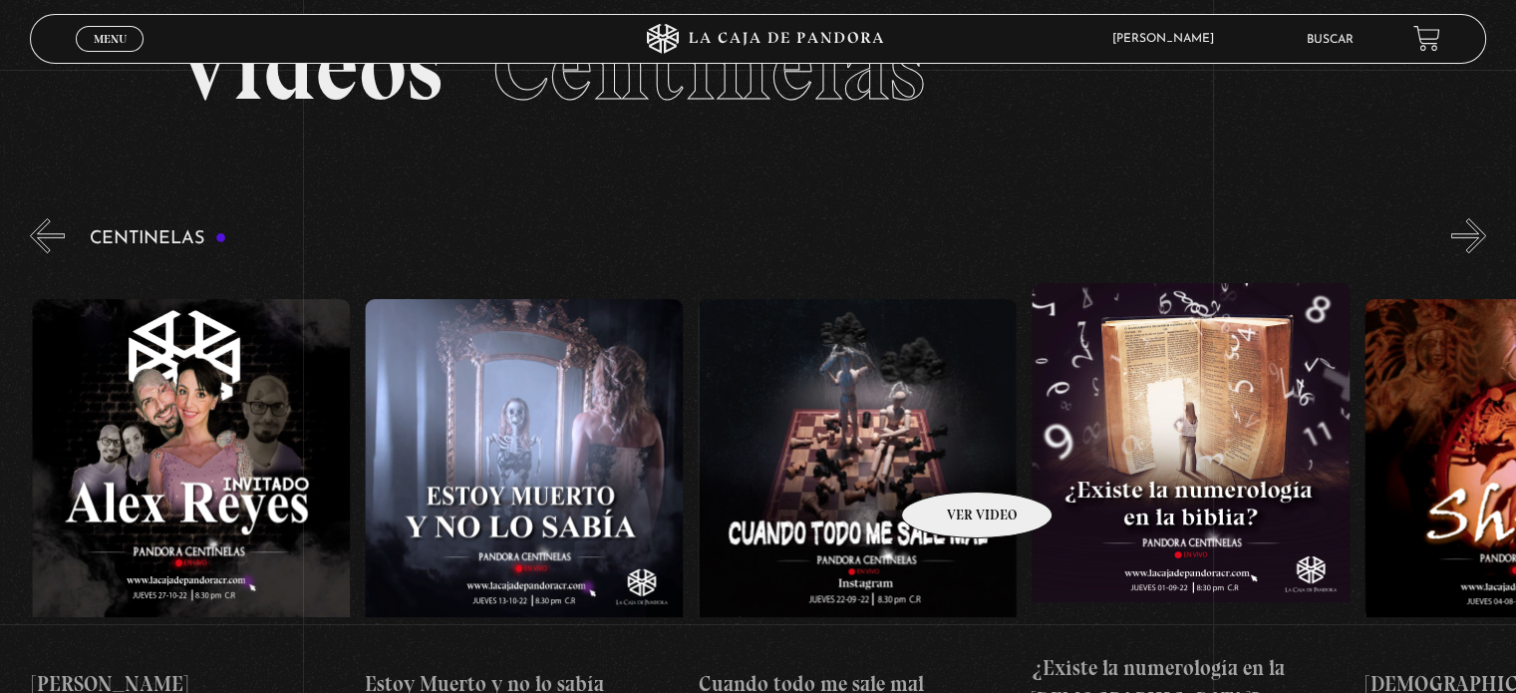
scroll to position [0, 17664]
click at [925, 465] on figure at bounding box center [856, 478] width 318 height 359
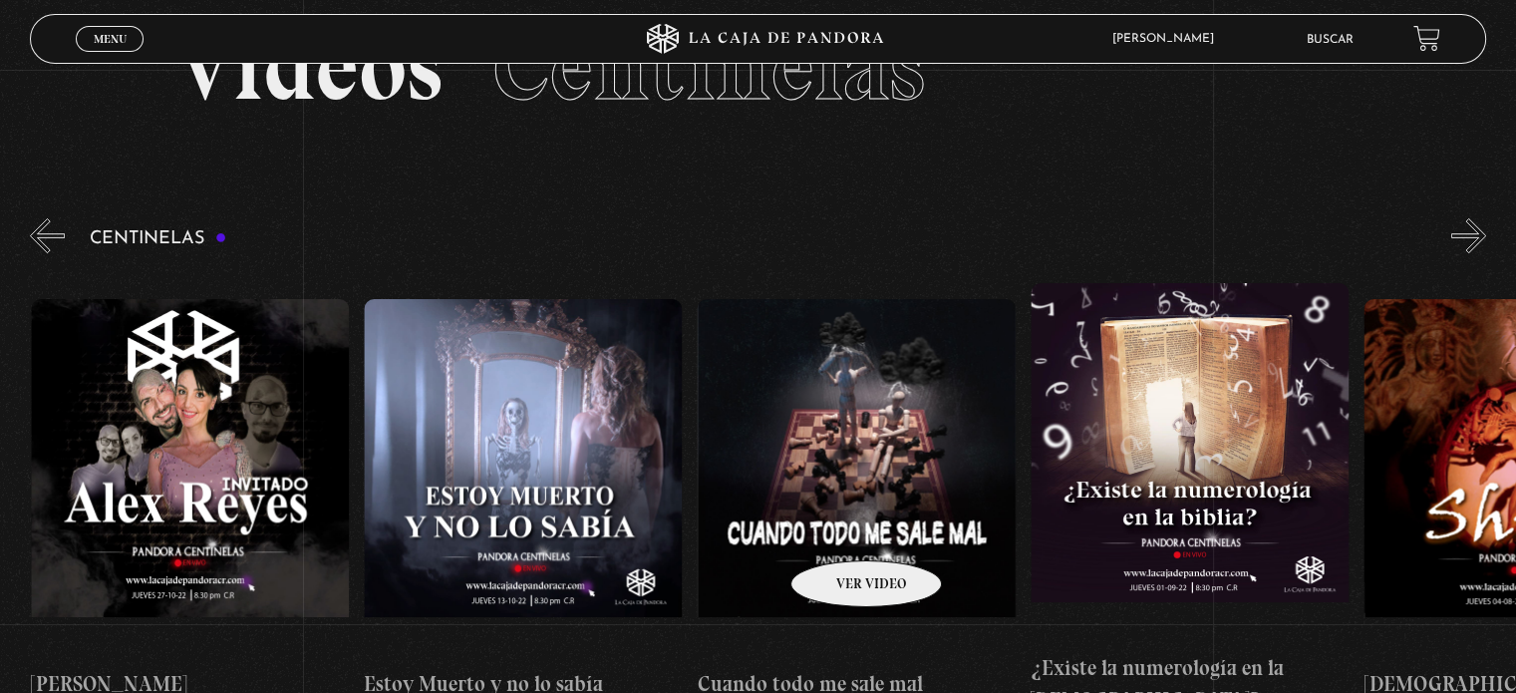
click at [840, 530] on figure at bounding box center [856, 478] width 318 height 359
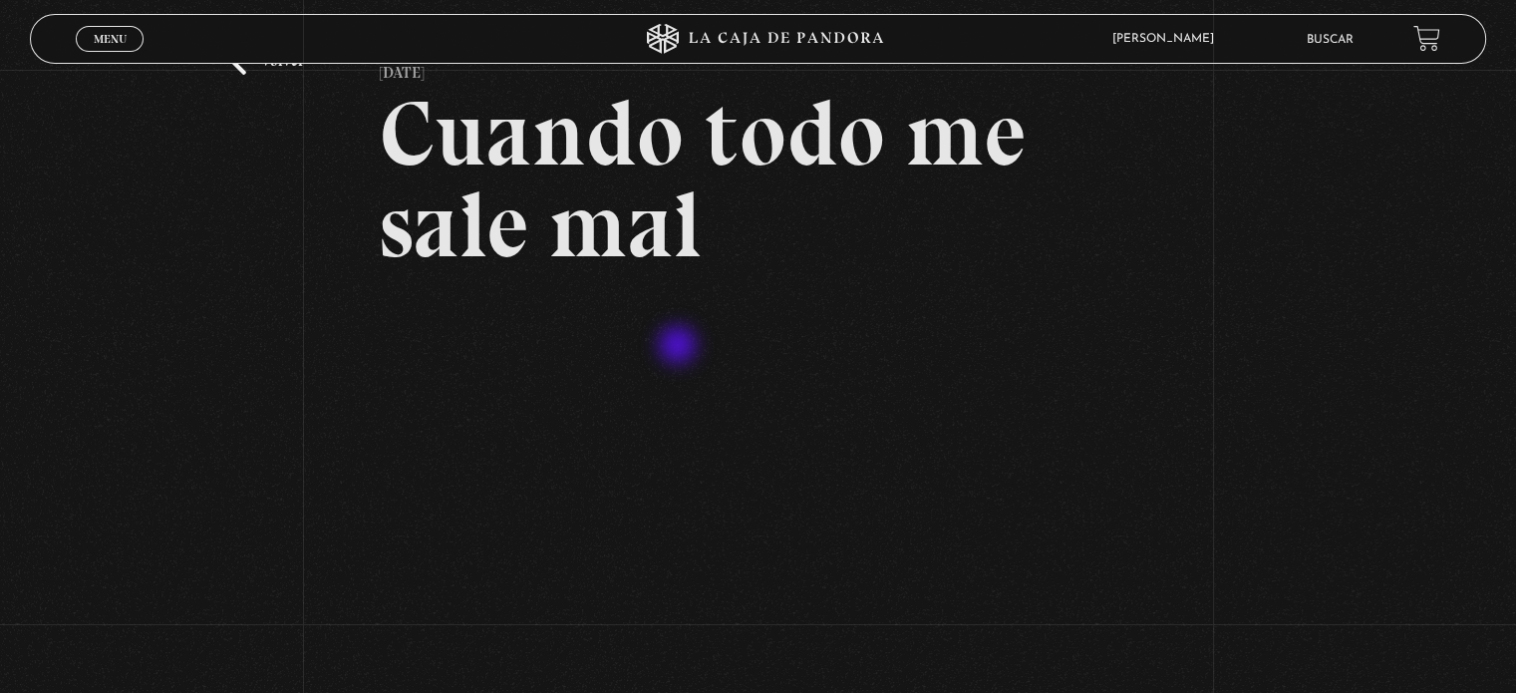
scroll to position [199, 0]
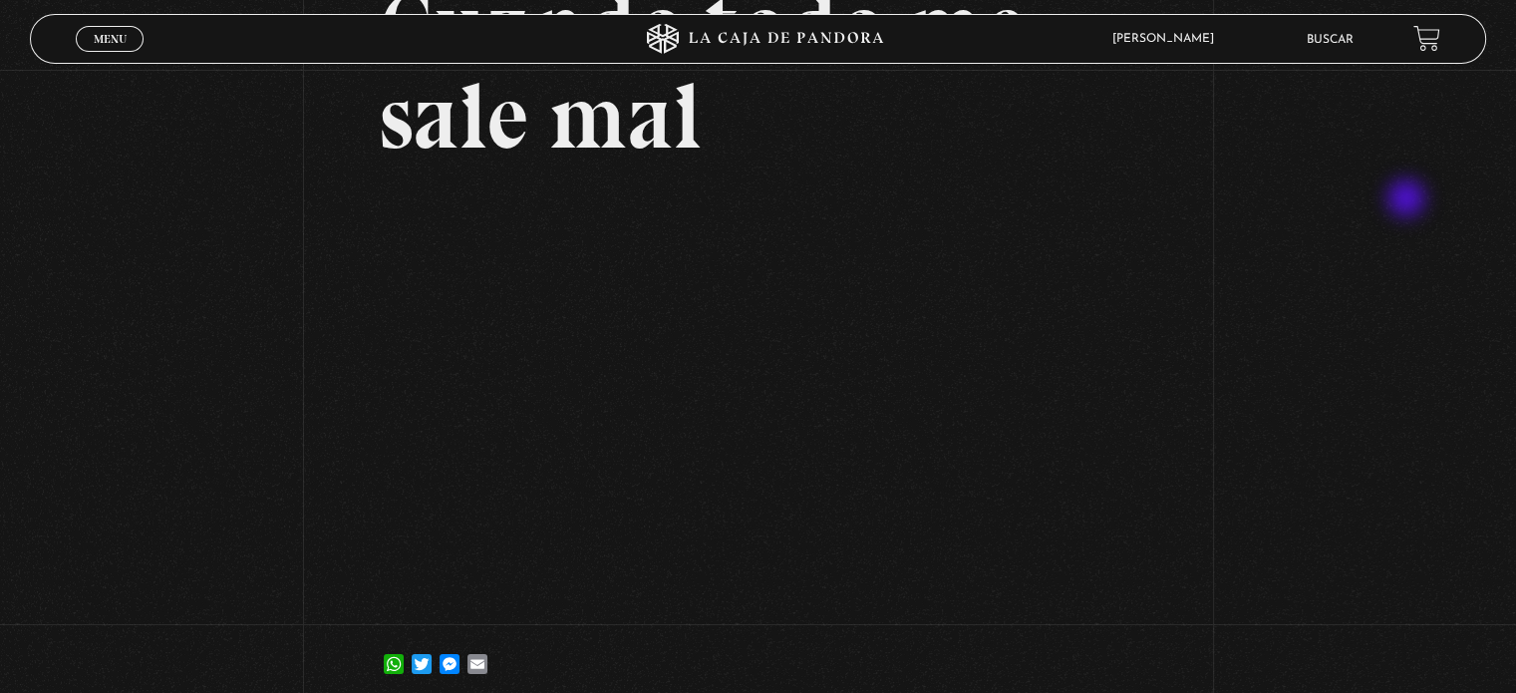
click at [1370, 213] on div "Volver 22 septiembre, 2022 Cuando todo me sale mal WhatsApp Twitter Messenger E…" at bounding box center [758, 289] width 1516 height 839
